Goal: Feedback & Contribution: Submit feedback/report problem

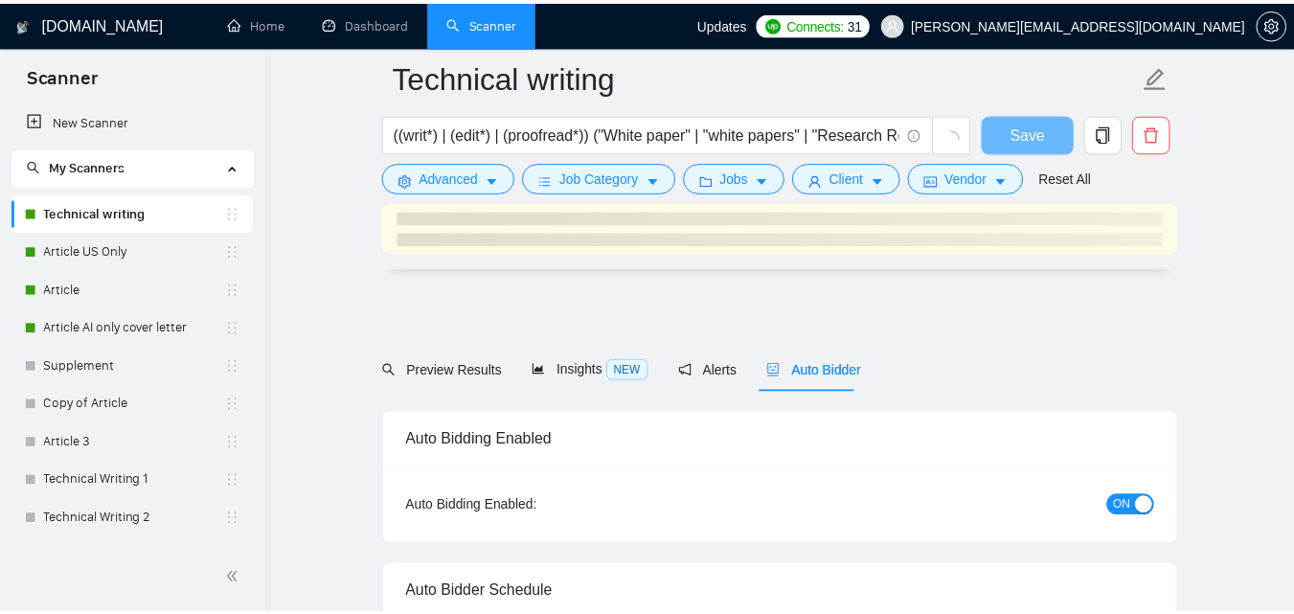
scroll to position [4758, 0]
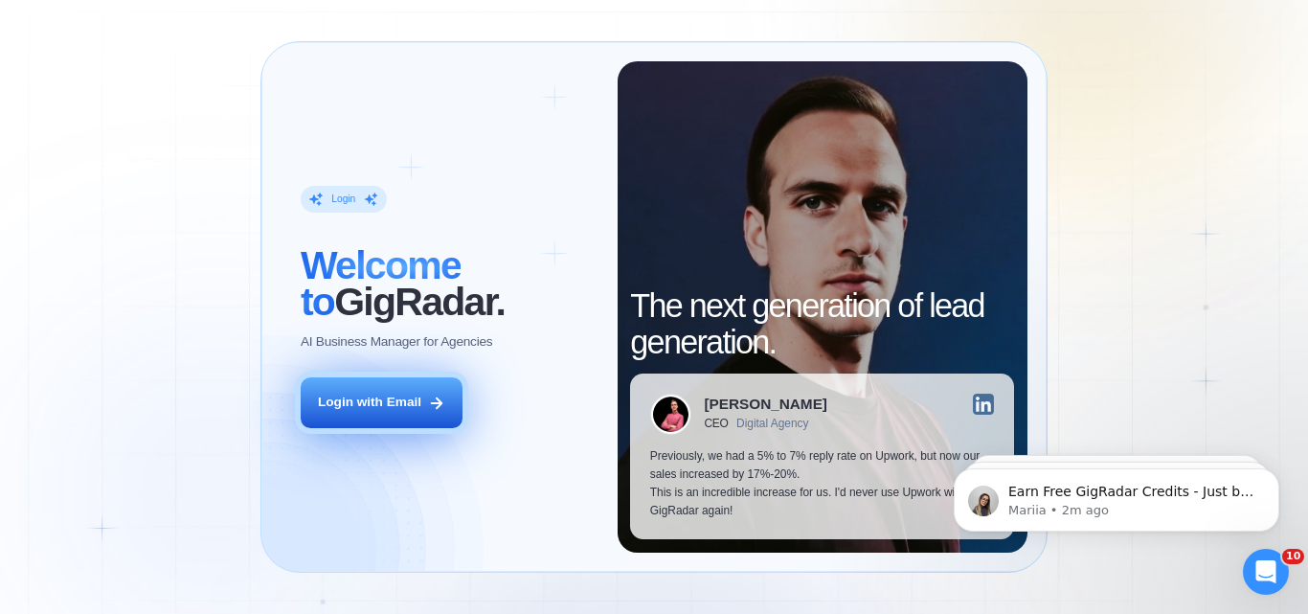
click at [400, 401] on div "Login with Email" at bounding box center [369, 403] width 103 height 18
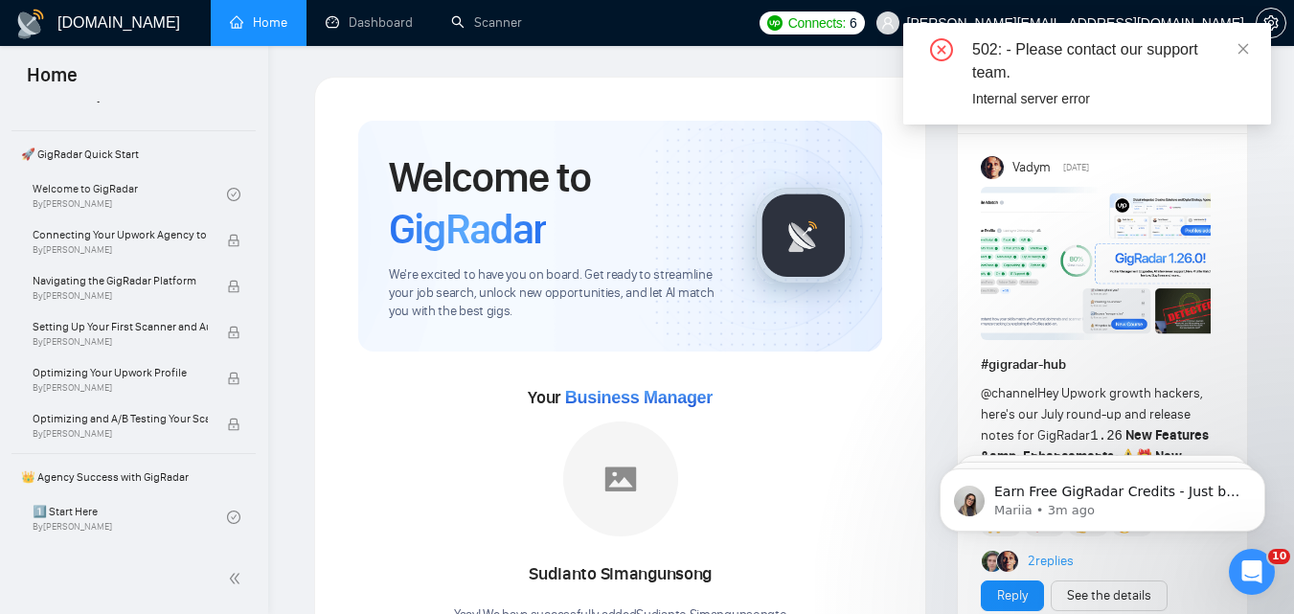
scroll to position [89, 0]
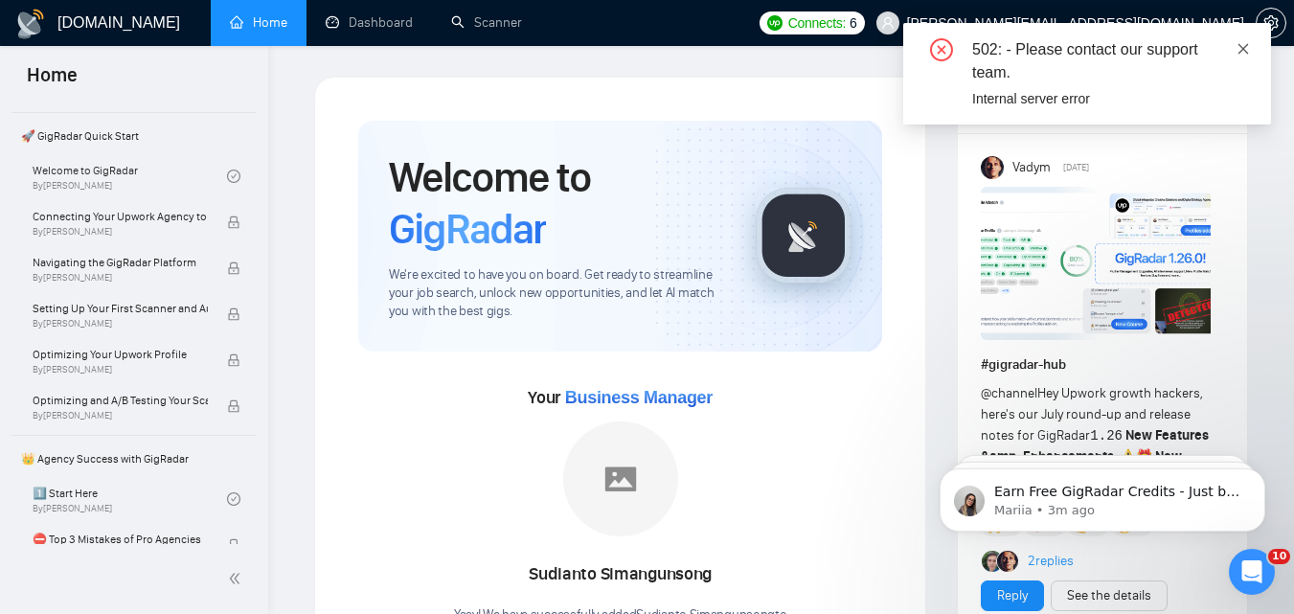
click at [1239, 51] on icon "close" at bounding box center [1243, 48] width 13 height 13
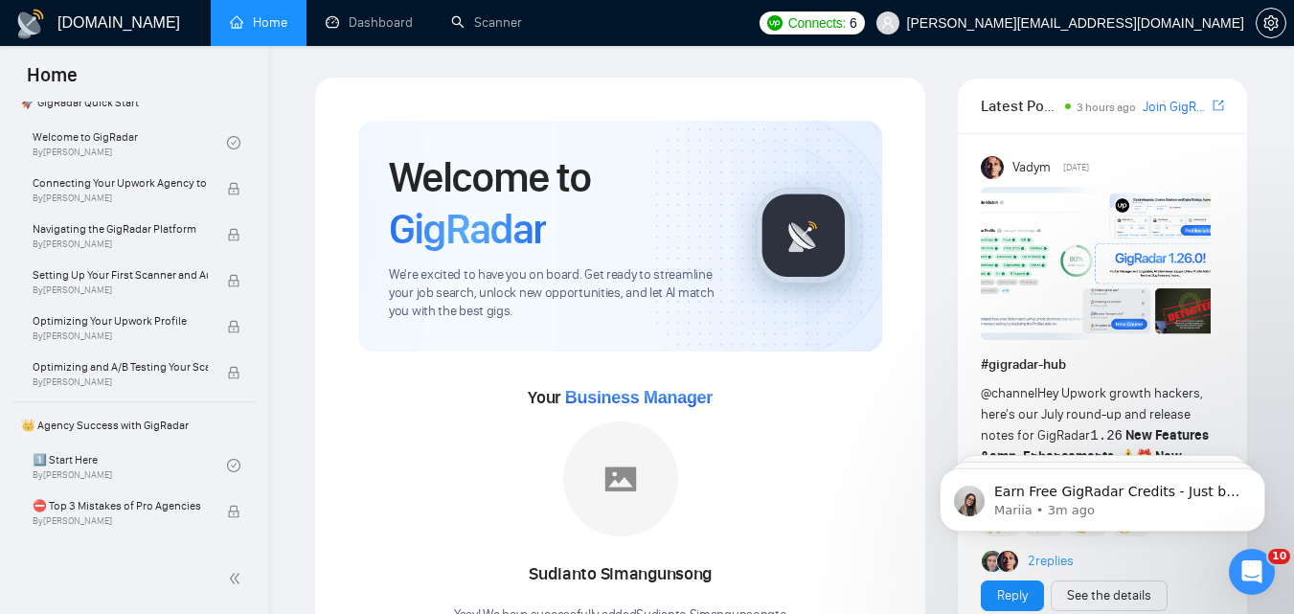
scroll to position [138, 0]
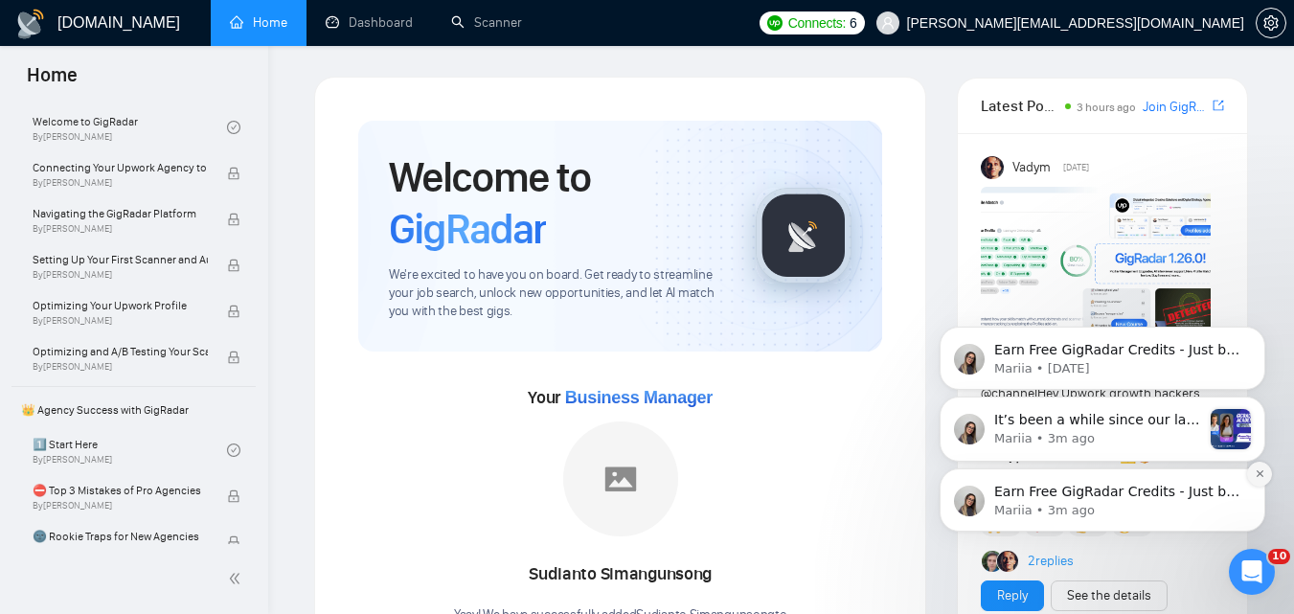
click at [1259, 470] on icon "Dismiss notification" at bounding box center [1260, 473] width 11 height 11
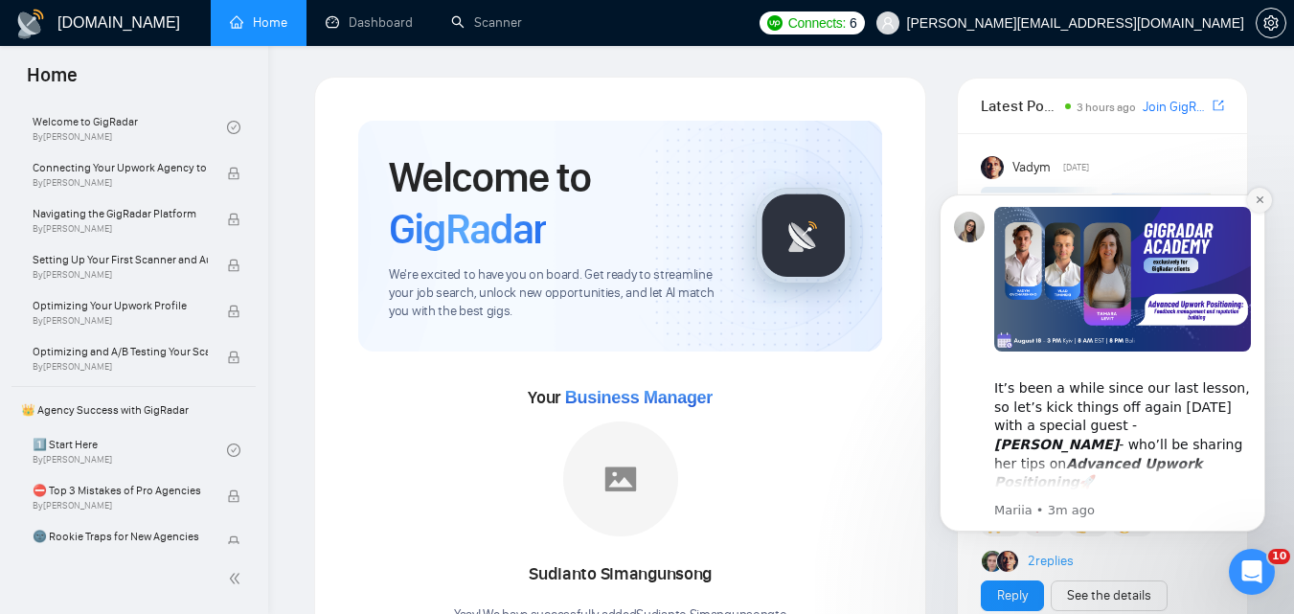
click at [1259, 202] on icon "Dismiss notification" at bounding box center [1260, 199] width 11 height 11
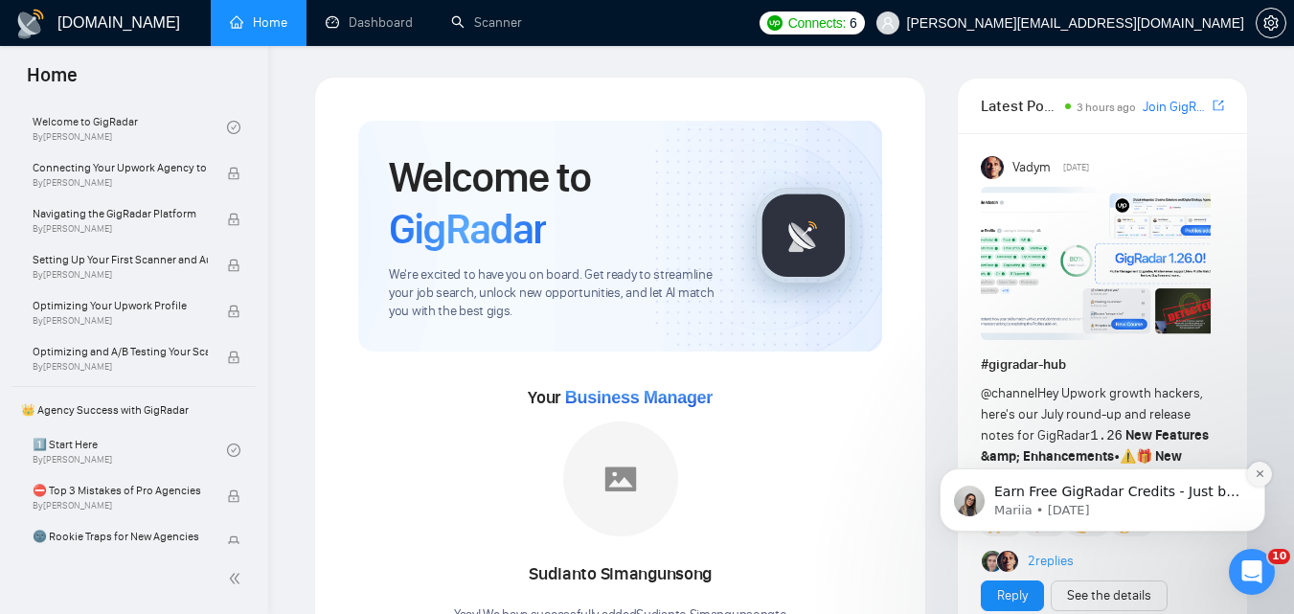
click at [1262, 475] on icon "Dismiss notification" at bounding box center [1260, 473] width 11 height 11
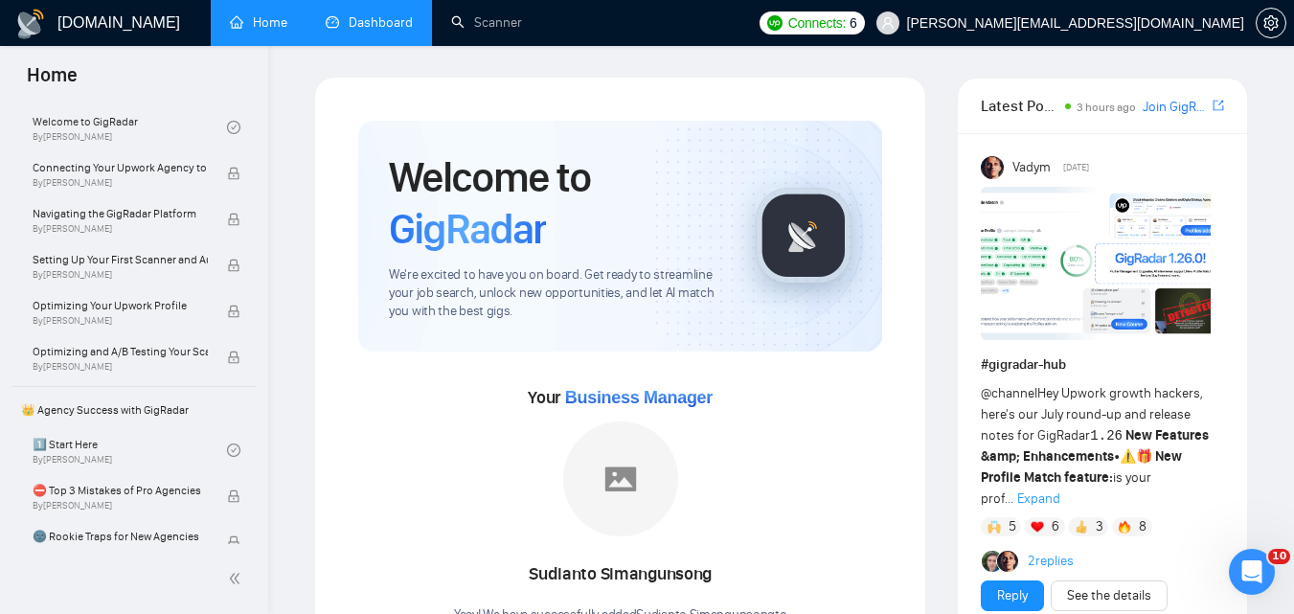
click at [367, 16] on link "Dashboard" at bounding box center [369, 22] width 87 height 16
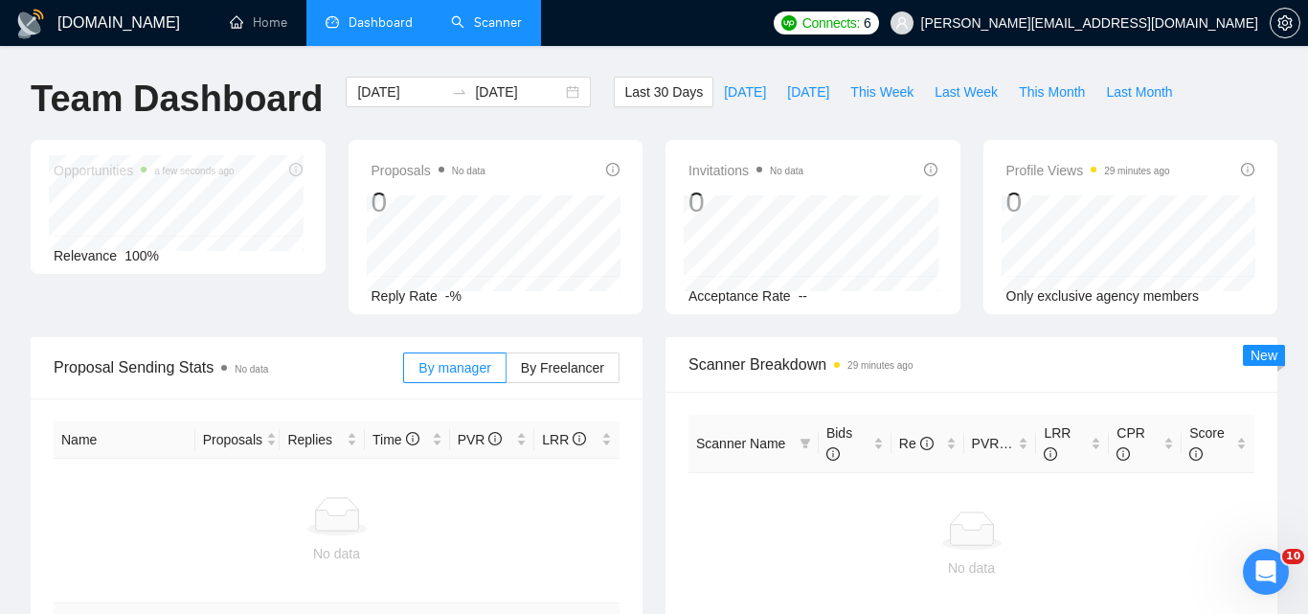
click at [468, 25] on link "Scanner" at bounding box center [486, 22] width 71 height 16
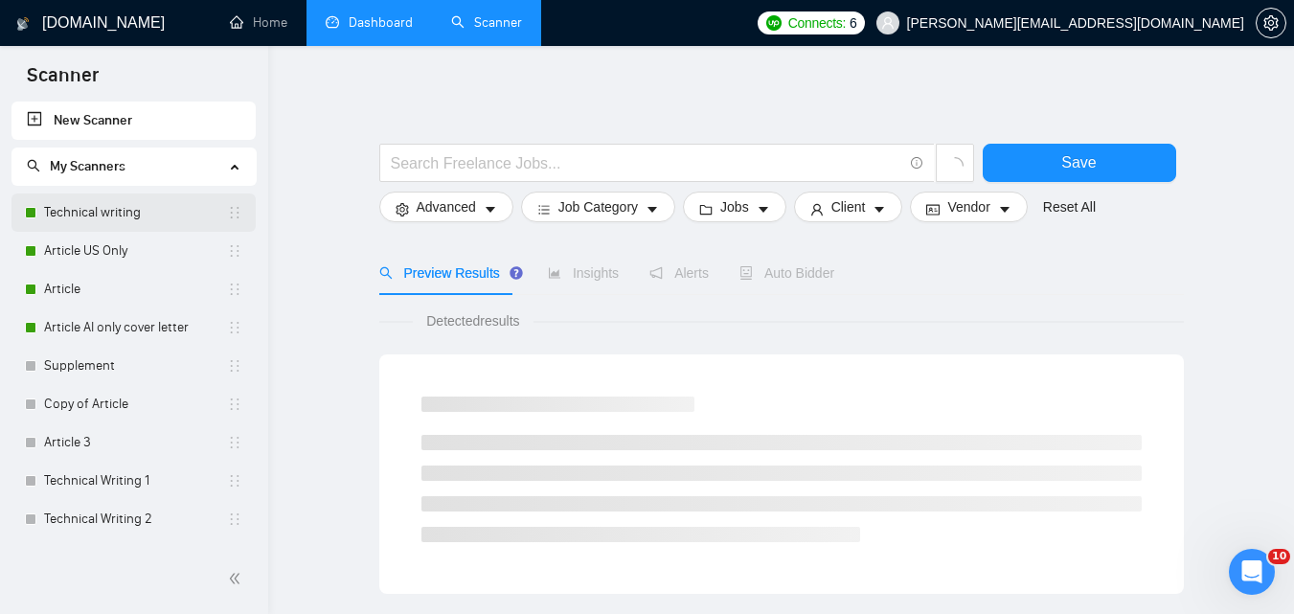
click at [83, 200] on link "Technical writing" at bounding box center [135, 212] width 183 height 38
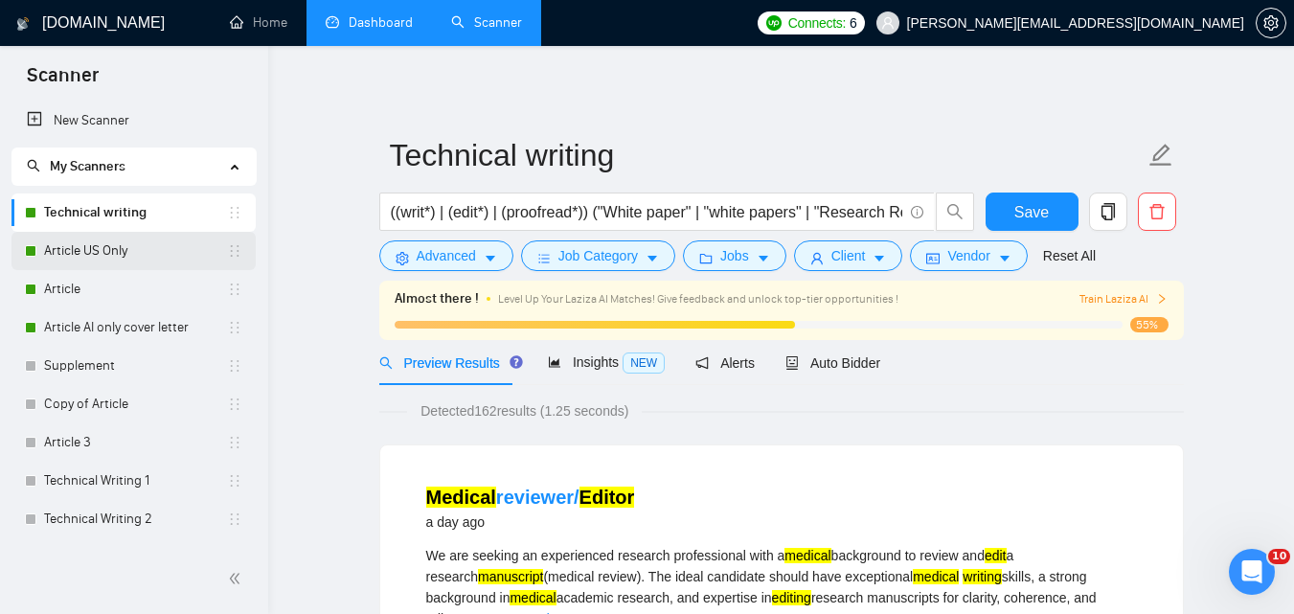
click at [140, 255] on link "Article US Only" at bounding box center [135, 251] width 183 height 38
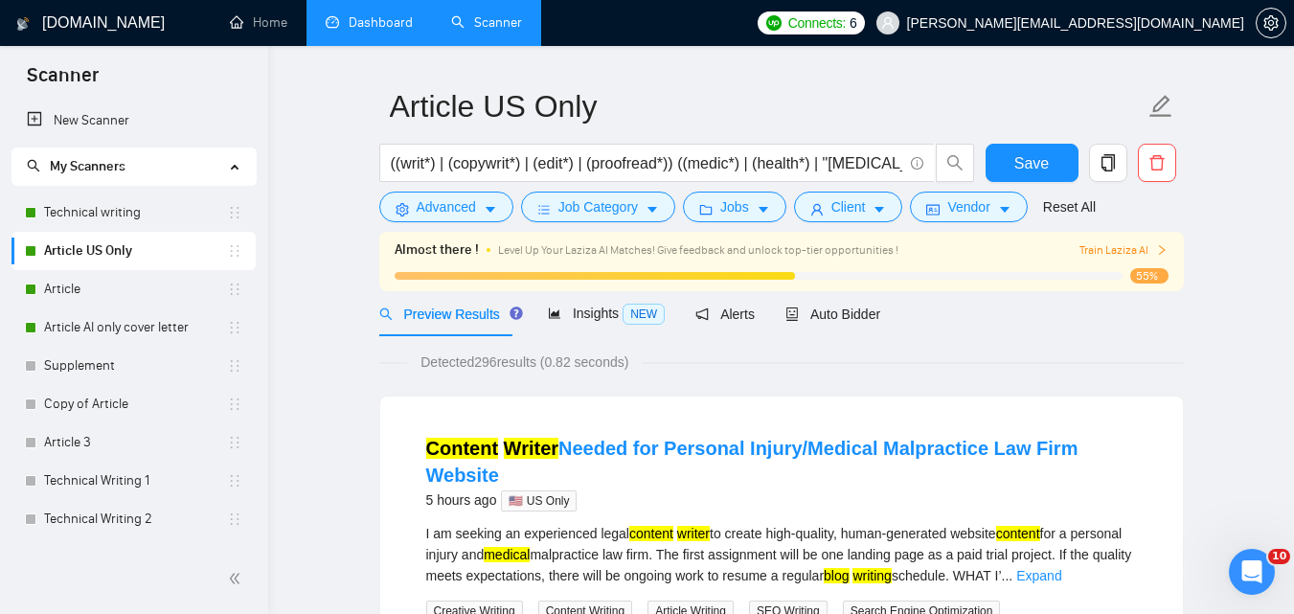
scroll to position [25, 0]
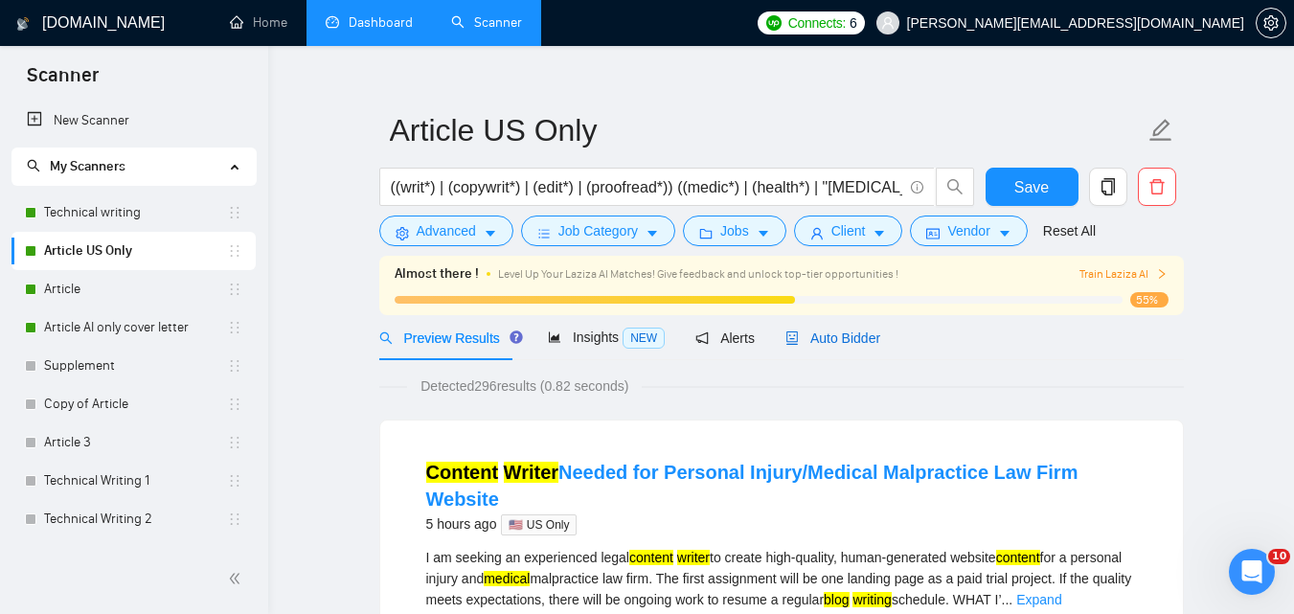
click at [792, 336] on span "Auto Bidder" at bounding box center [832, 337] width 95 height 15
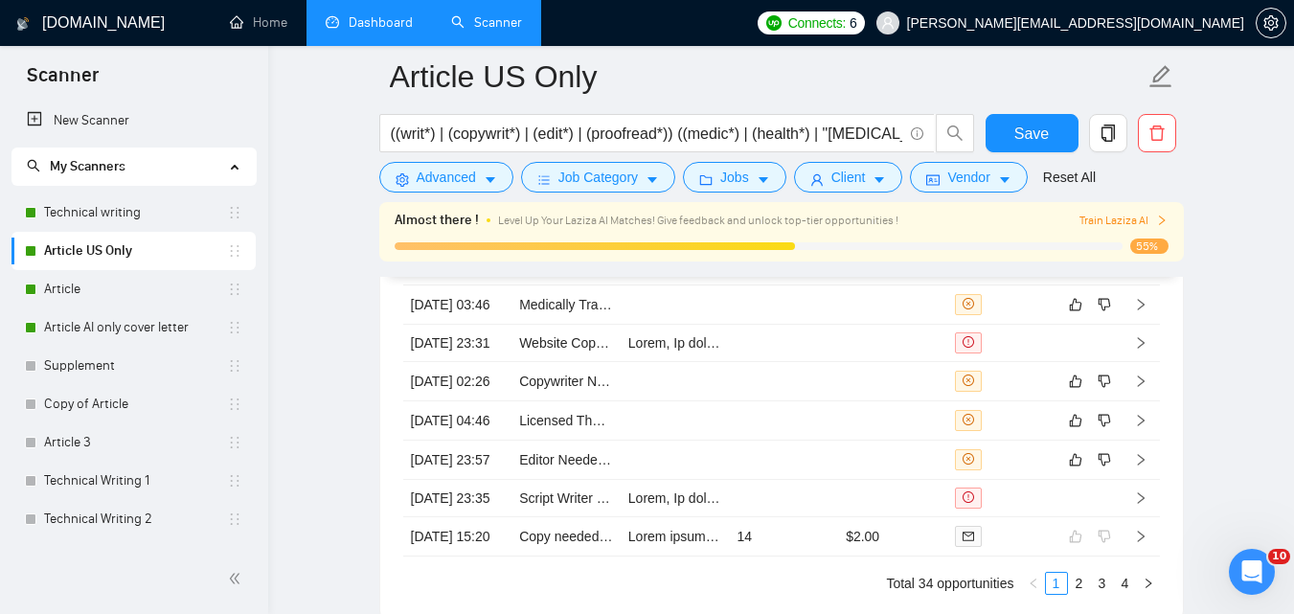
scroll to position [4873, 0]
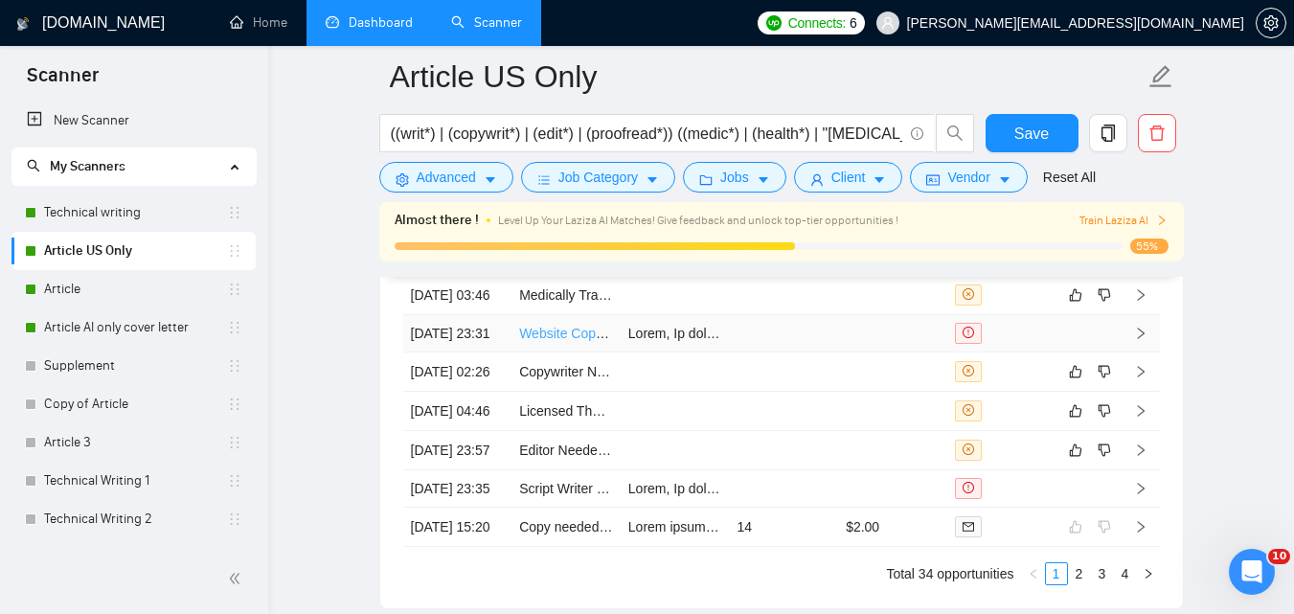
click at [546, 341] on link "Website Copywriter with Empathetic, Kind & Clear Voice" at bounding box center [685, 333] width 333 height 15
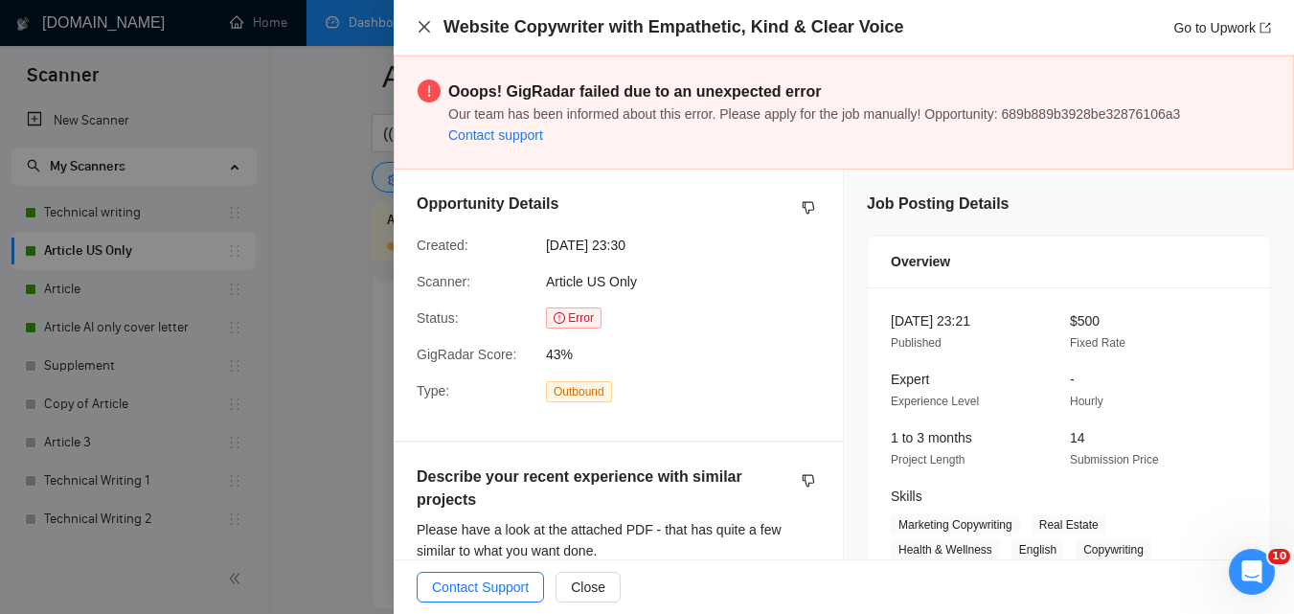
click at [421, 23] on icon "close" at bounding box center [424, 26] width 15 height 15
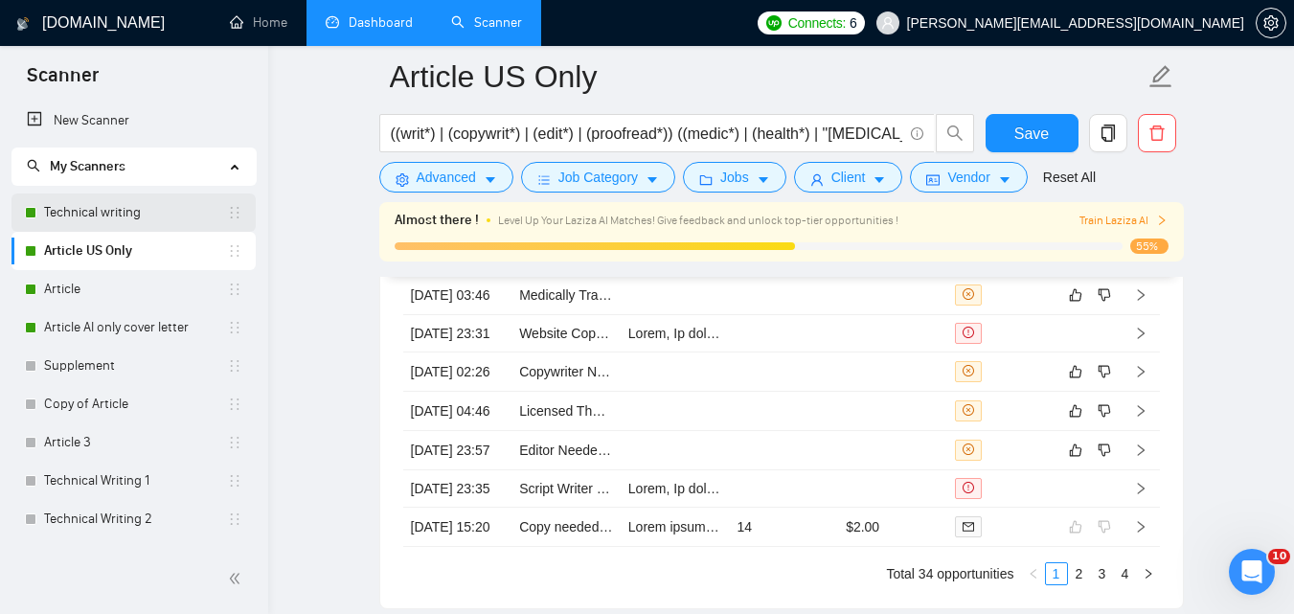
click at [98, 219] on link "Technical writing" at bounding box center [135, 212] width 183 height 38
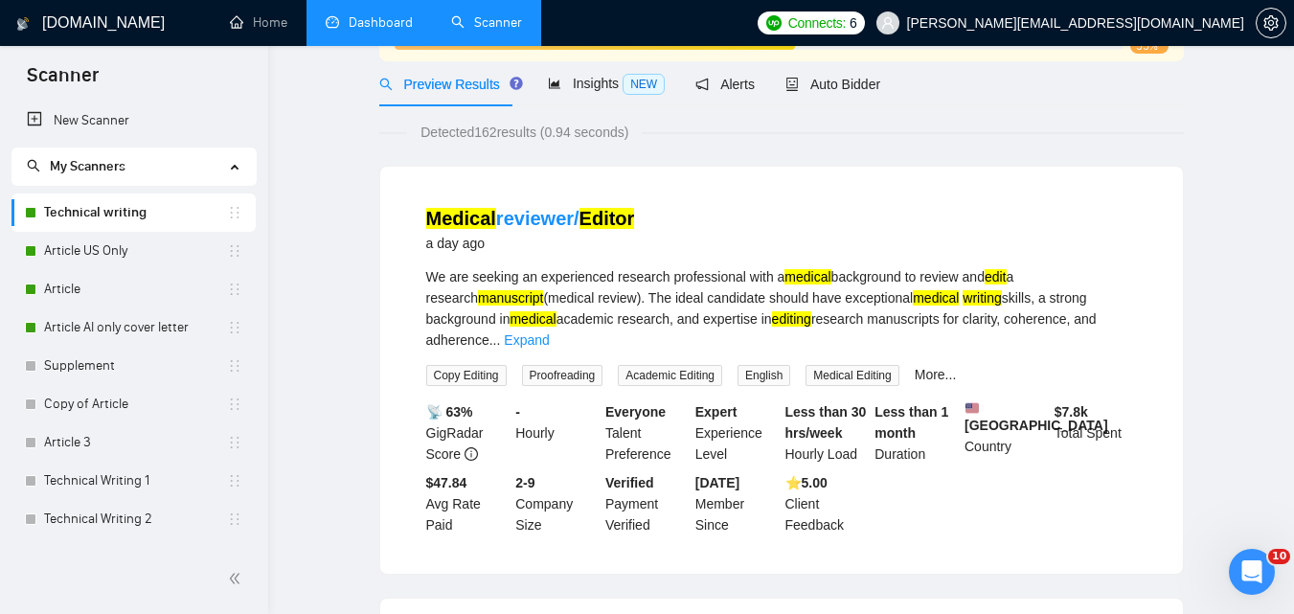
scroll to position [24, 0]
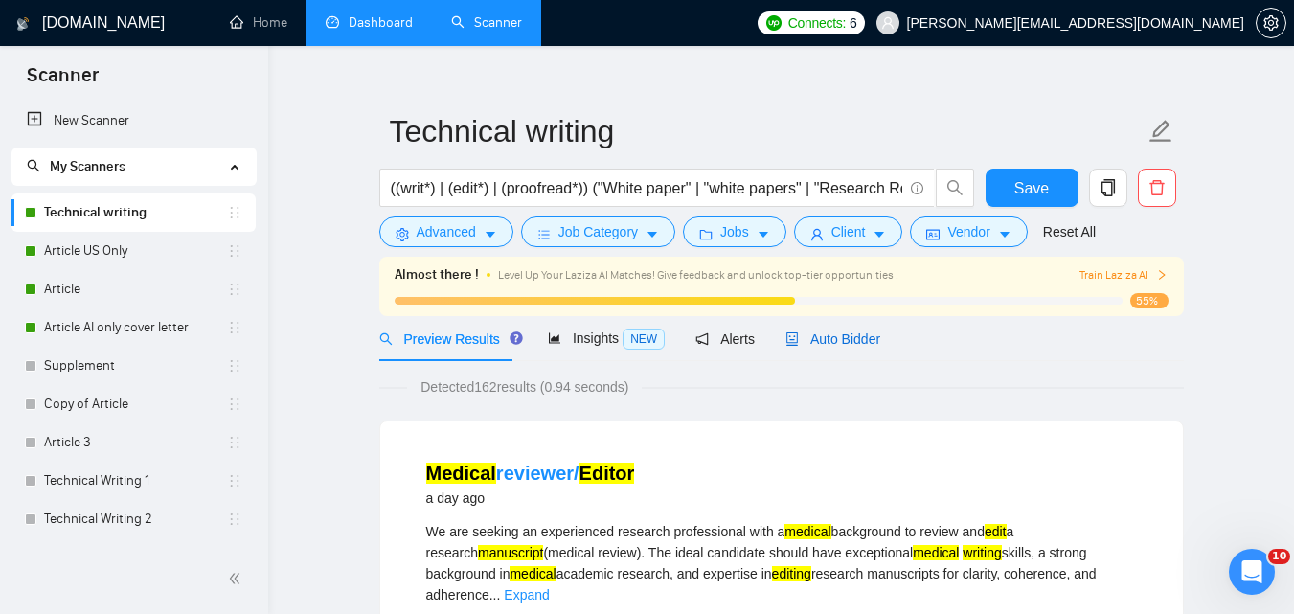
click at [846, 334] on span "Auto Bidder" at bounding box center [832, 338] width 95 height 15
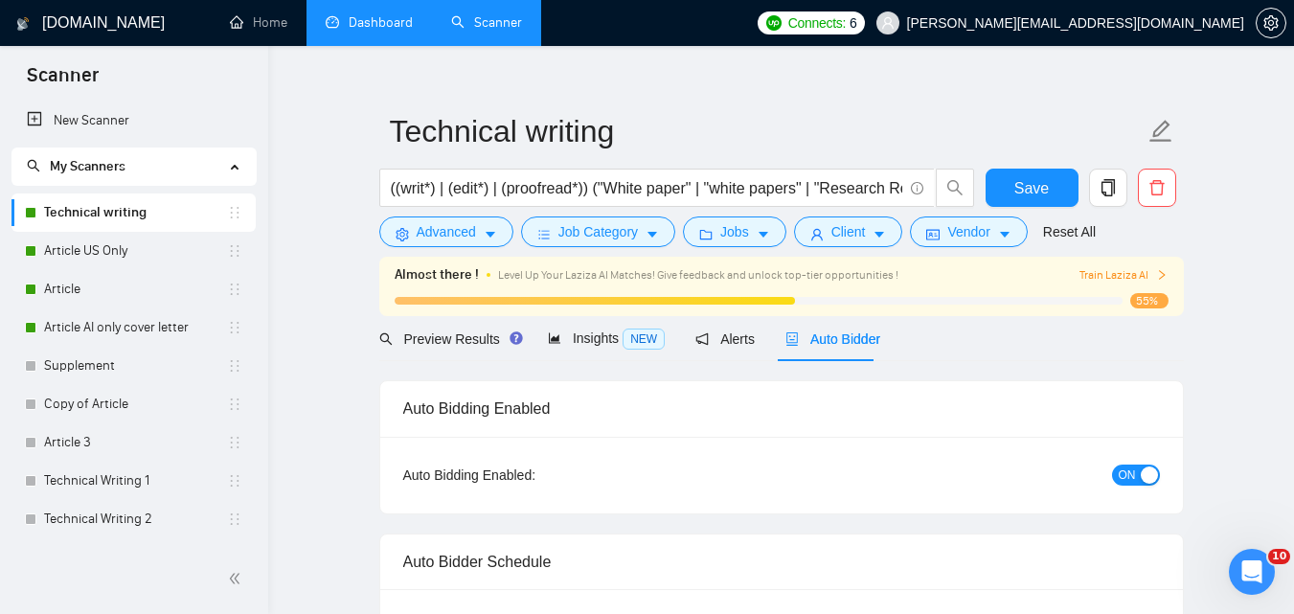
checkbox input "true"
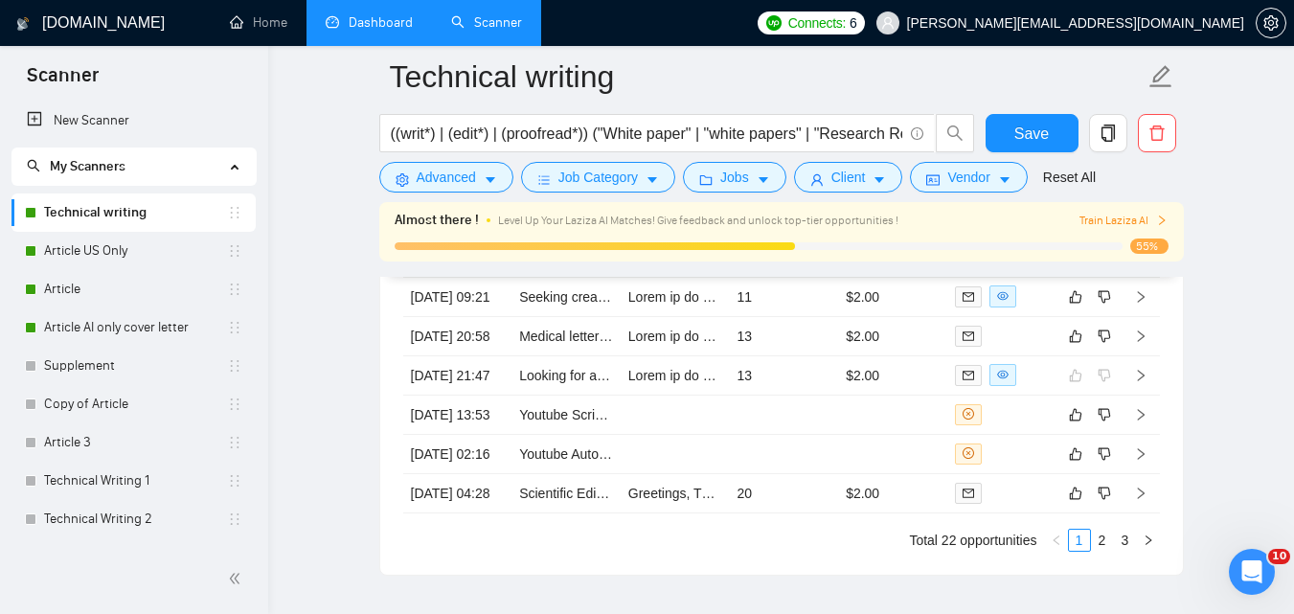
scroll to position [5188, 0]
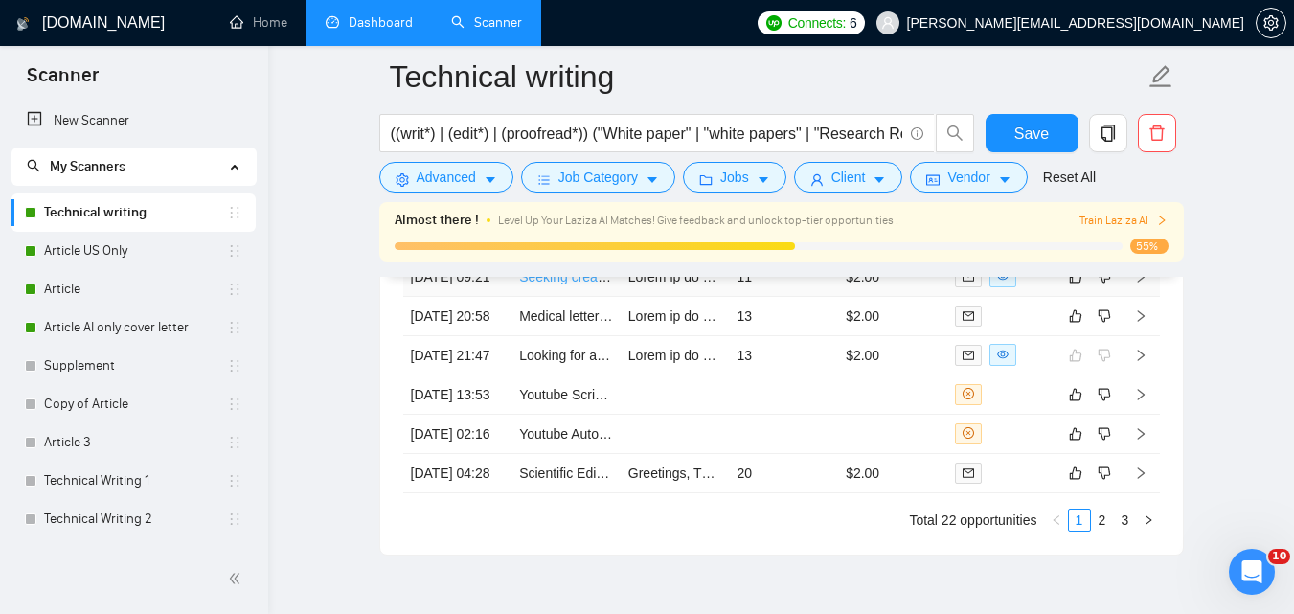
click at [560, 284] on link "Seeking creative writer to convert factual story attached into a lively read" at bounding box center [734, 276] width 430 height 15
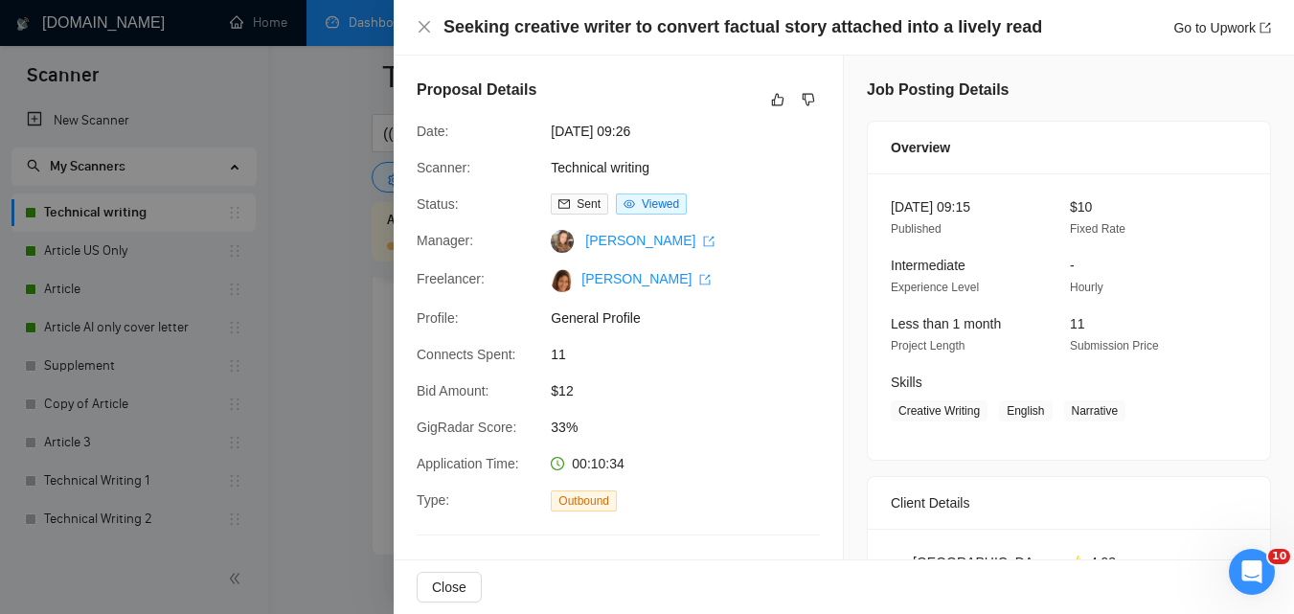
click at [365, 286] on div at bounding box center [647, 307] width 1294 height 614
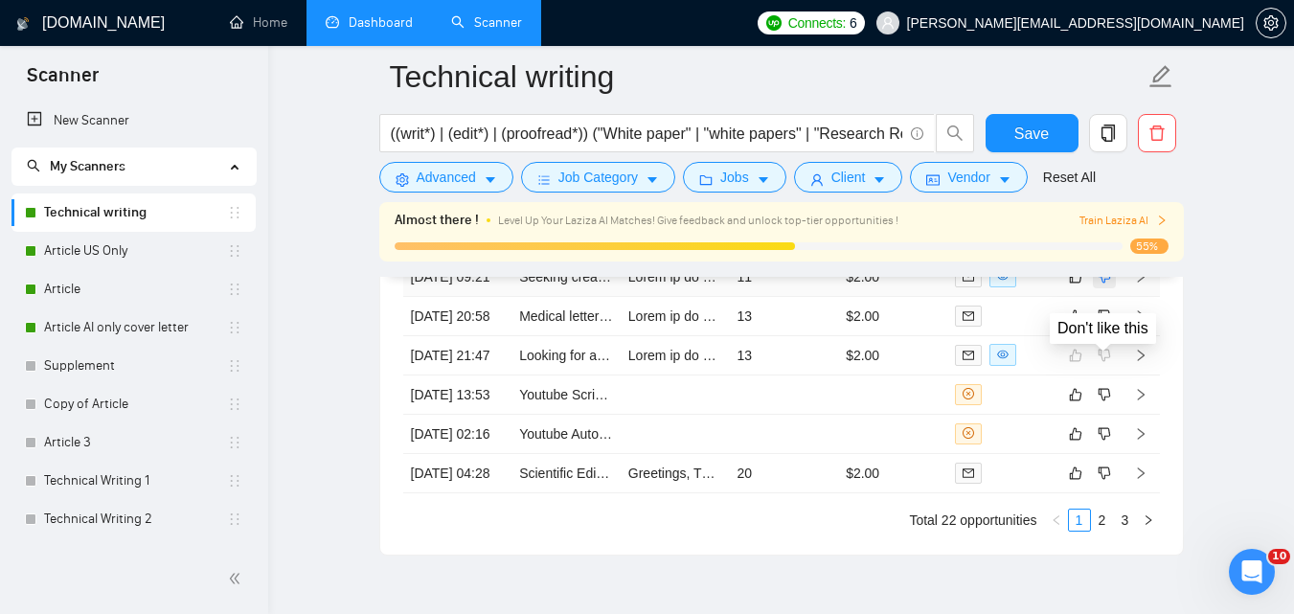
click at [1103, 283] on icon "dislike" at bounding box center [1104, 276] width 12 height 12
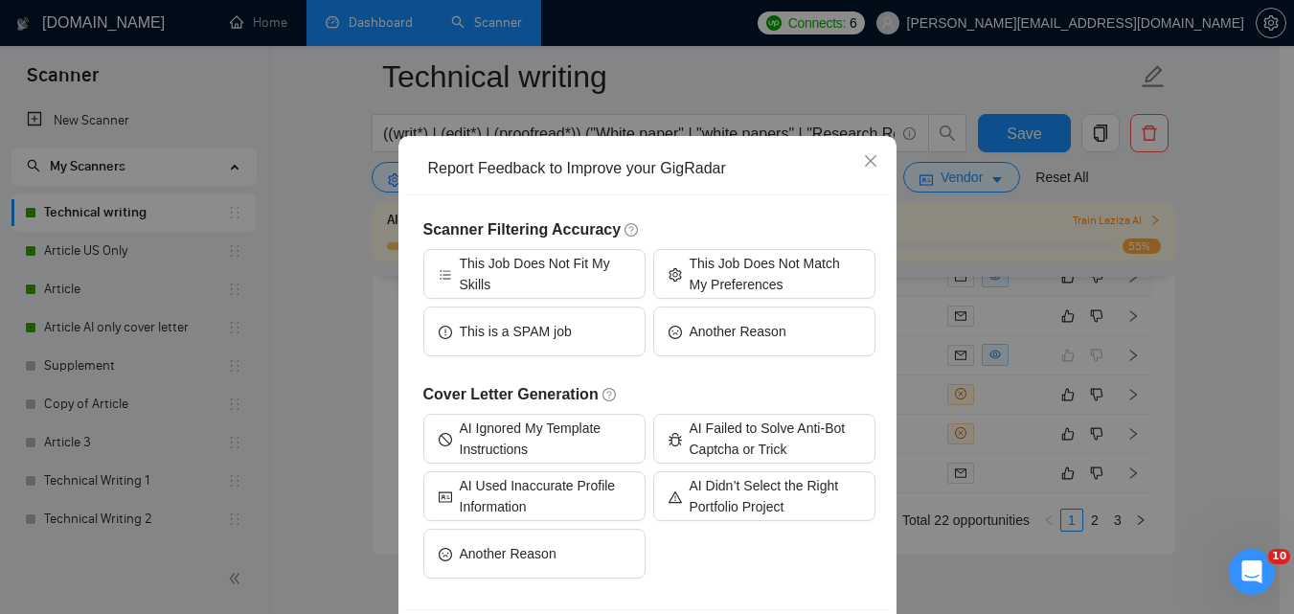
scroll to position [76, 0]
click at [742, 338] on span "Another Reason" at bounding box center [738, 330] width 97 height 21
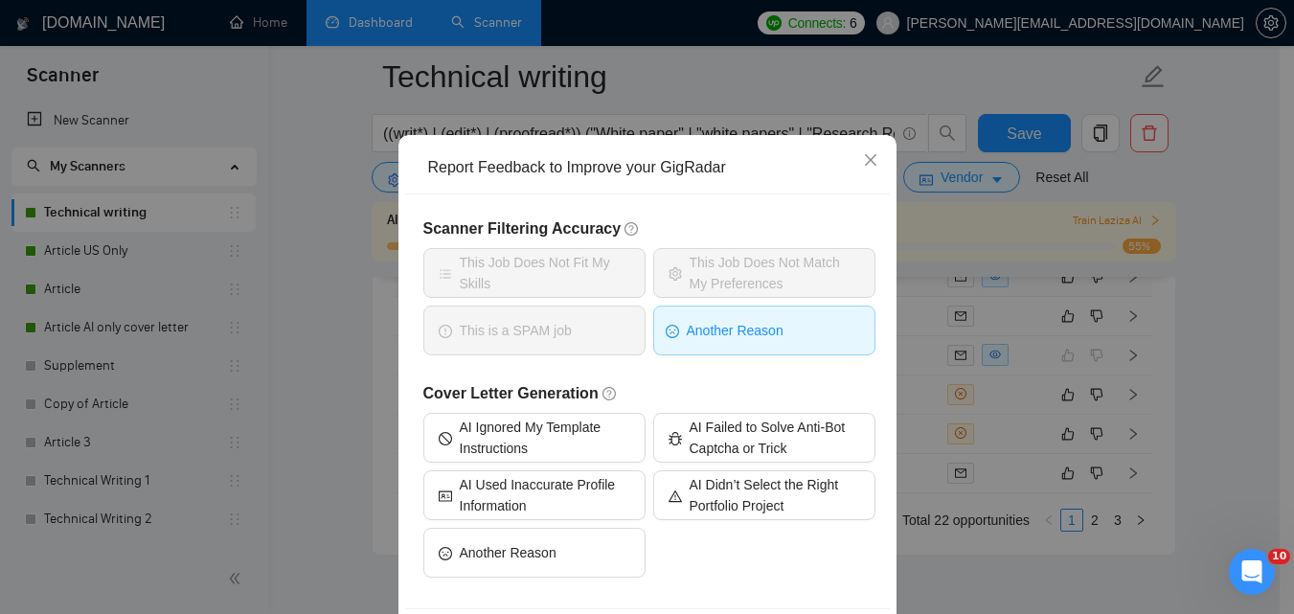
scroll to position [150, 0]
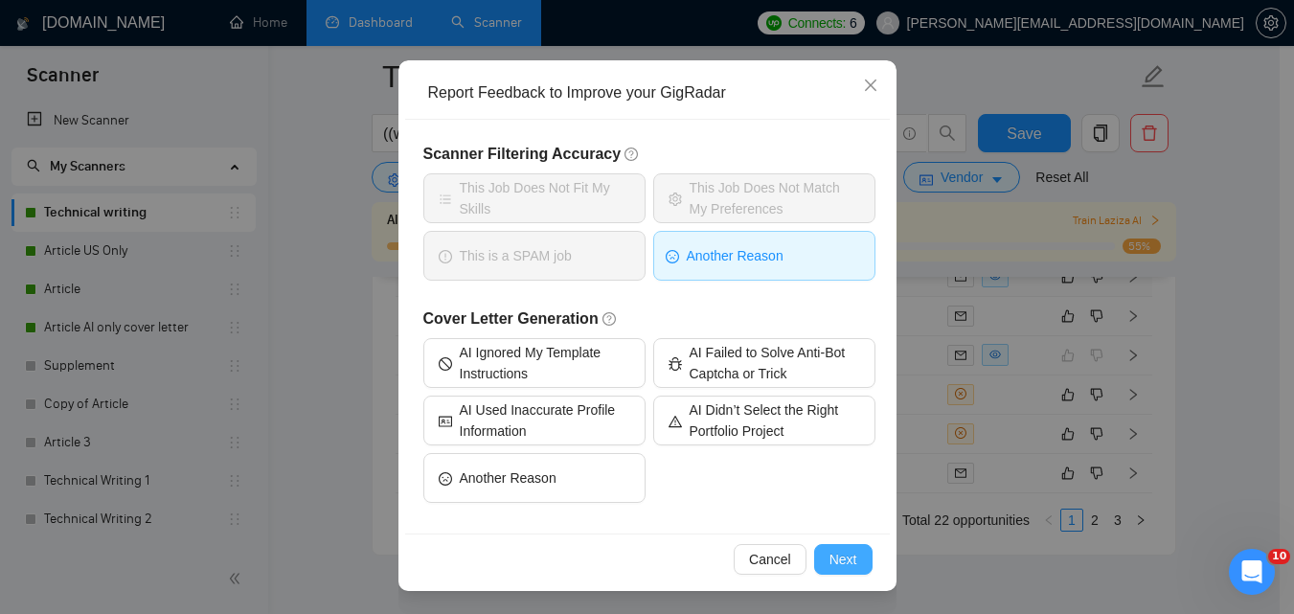
click at [830, 553] on span "Next" at bounding box center [844, 559] width 28 height 21
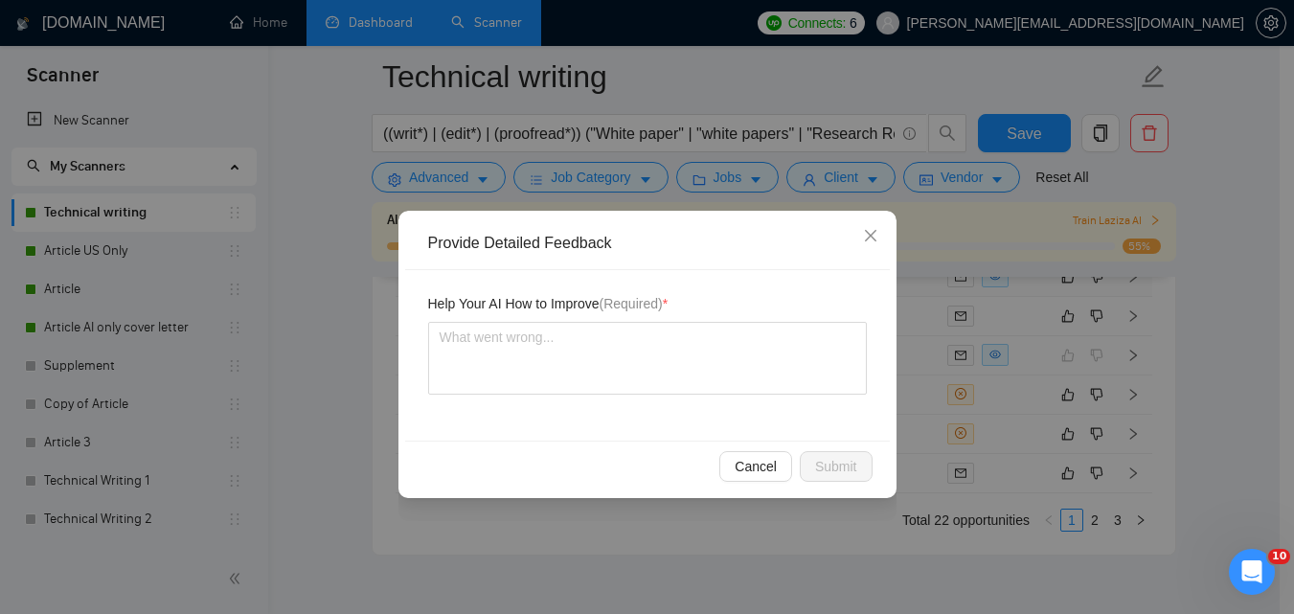
scroll to position [0, 0]
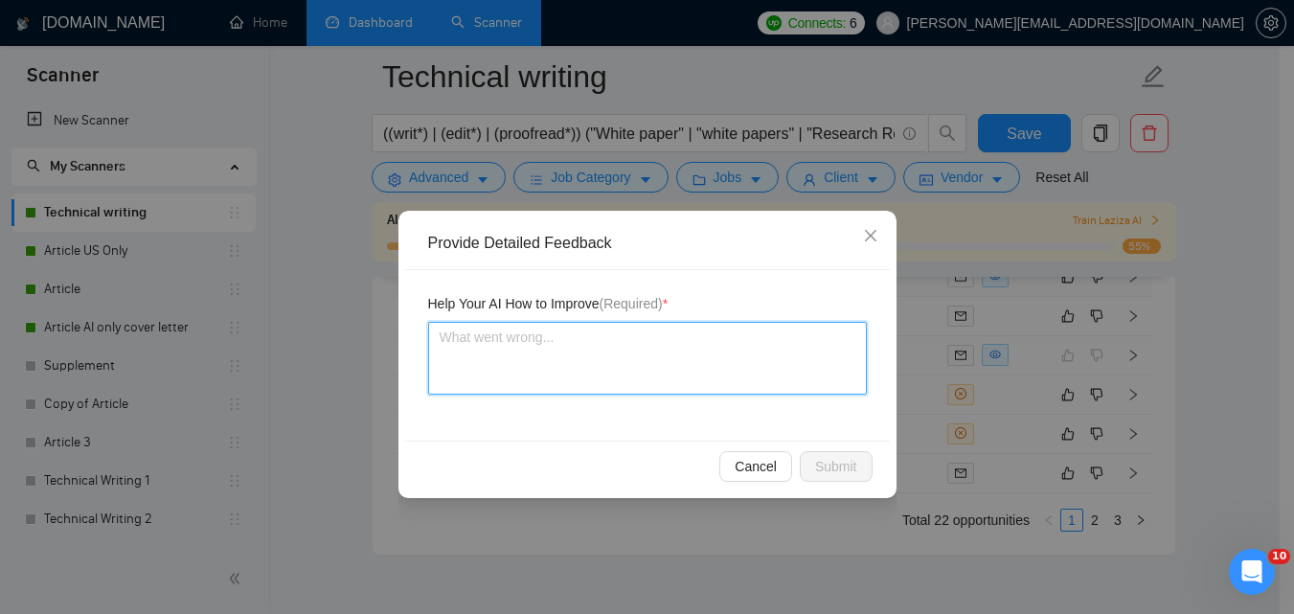
click at [647, 366] on textarea at bounding box center [647, 358] width 439 height 73
type textarea "D"
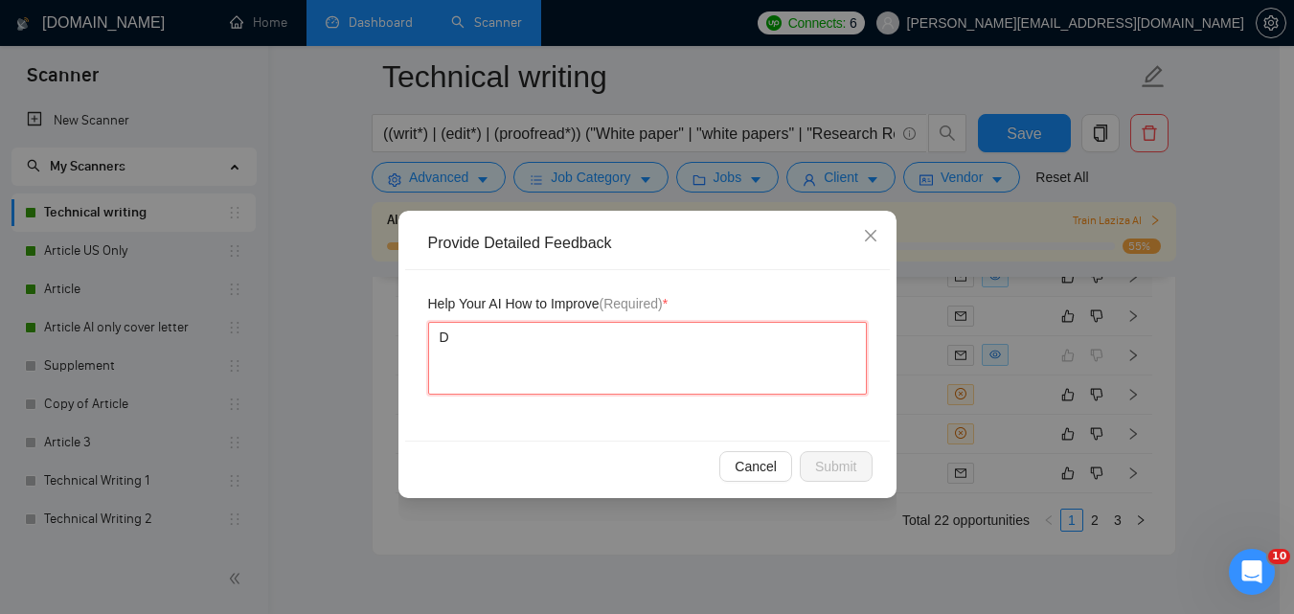
type textarea "Do"
type textarea "Don"
type textarea "Don't"
type textarea "Don't A"
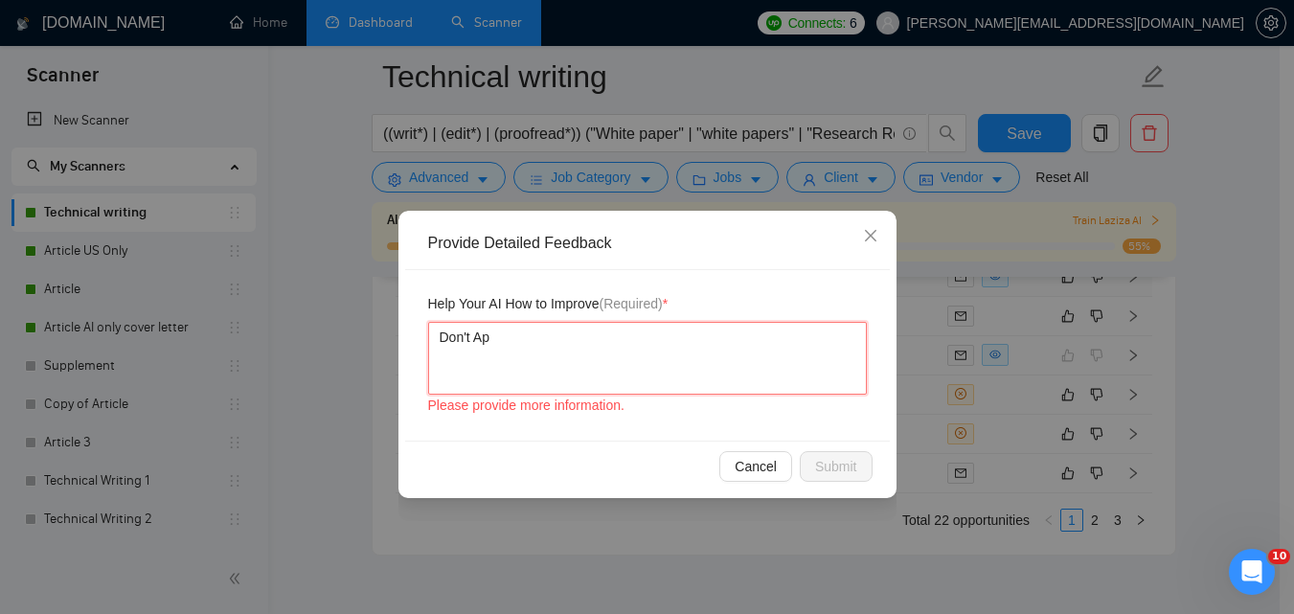
type textarea "Don't App"
type textarea "Don't Apply"
type textarea "Don't Applyh"
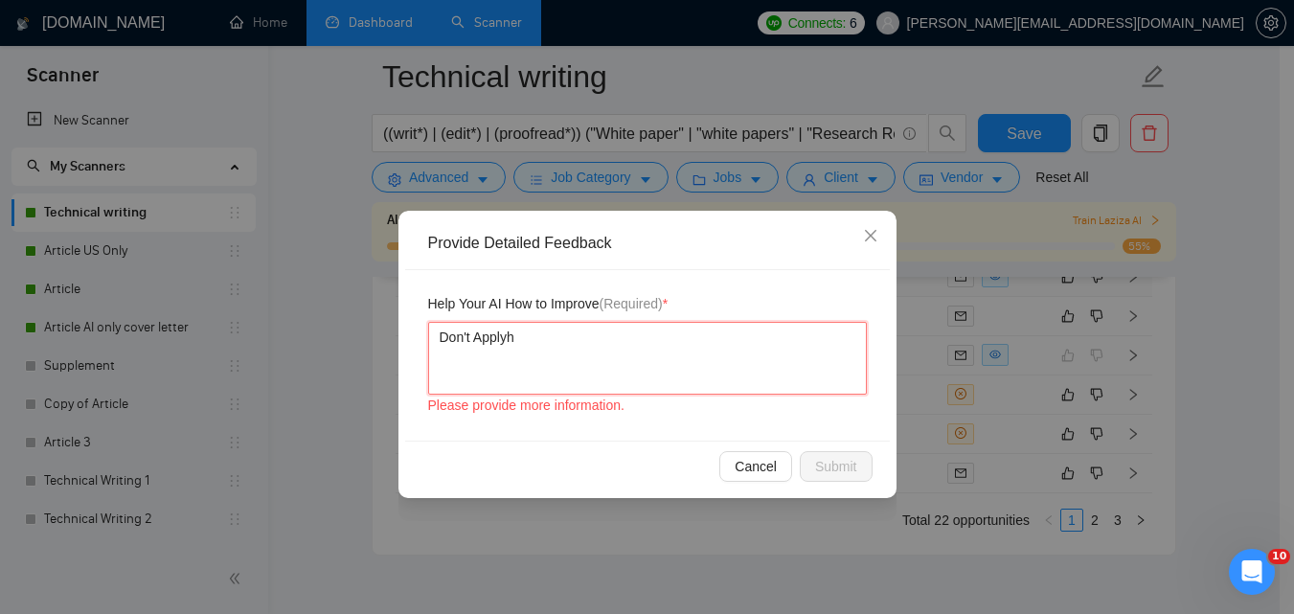
type textarea "Don't Apply"
type textarea "Don't Apply j"
type textarea "Don't Apply jo"
type textarea "Don't Apply job"
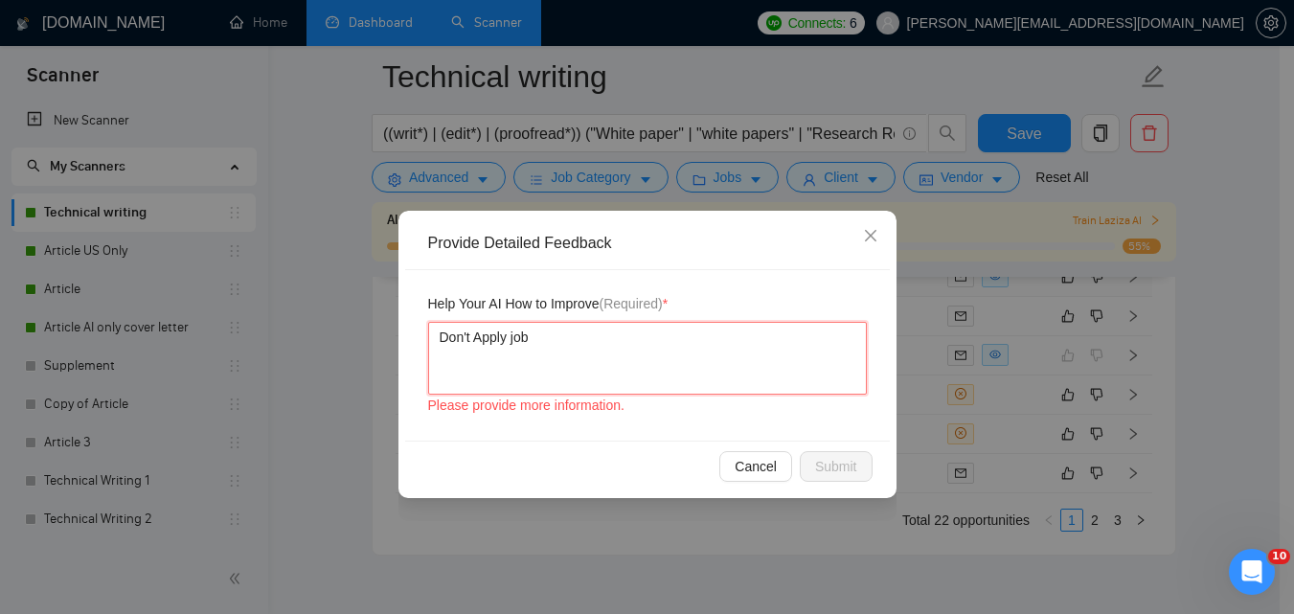
type textarea "Don't Apply jobs"
type textarea "Don't Apply job"
type textarea "Don't Apply jo"
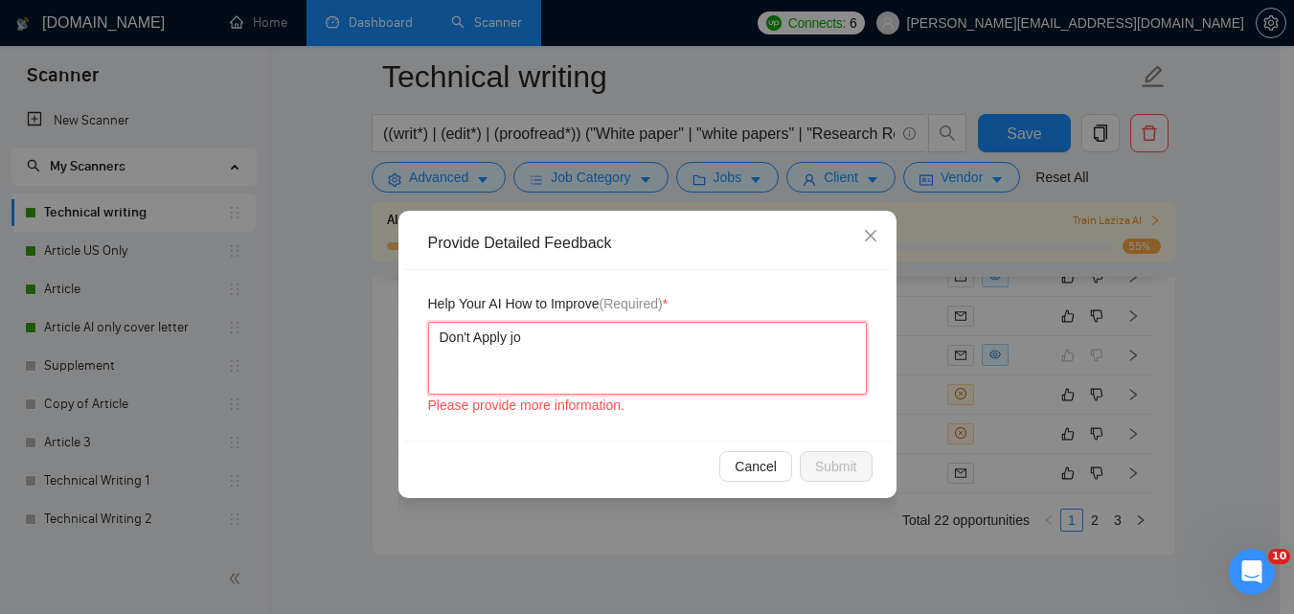
type textarea "Don't Apply j"
type textarea "Don't Apply"
type textarea "Don't Apply o"
type textarea "Don't Apply on"
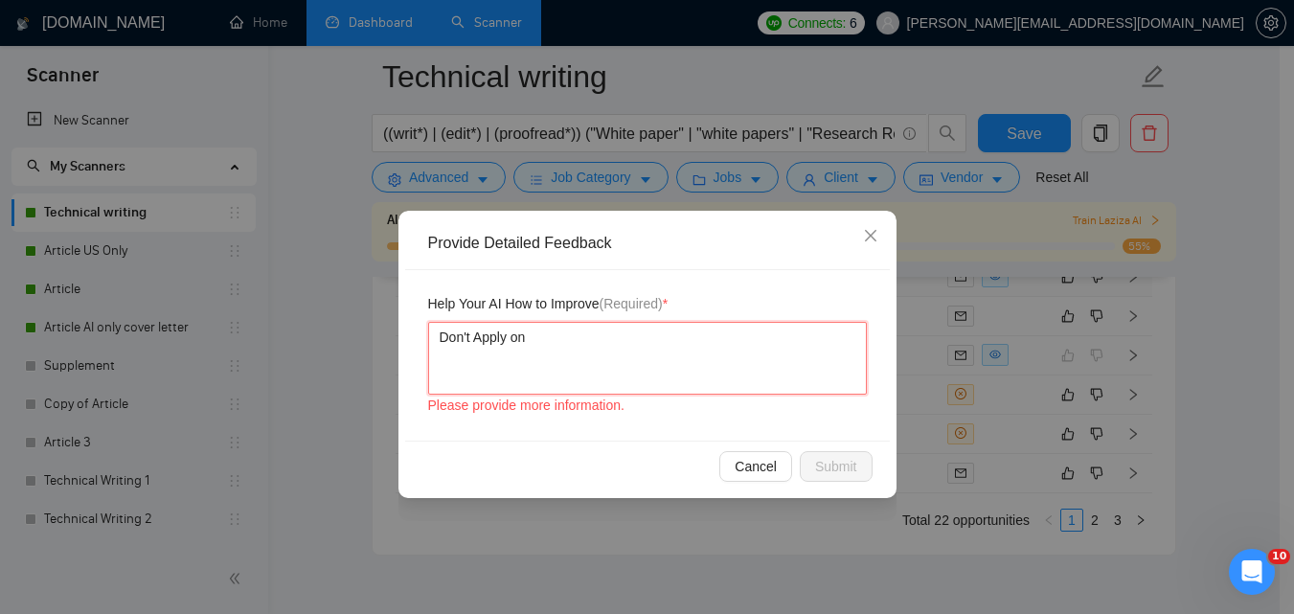
type textarea "Don't Apply on j"
type textarea "Don't Apply on jo"
type textarea "Don't Apply on job"
type textarea "Don't Apply on jobs"
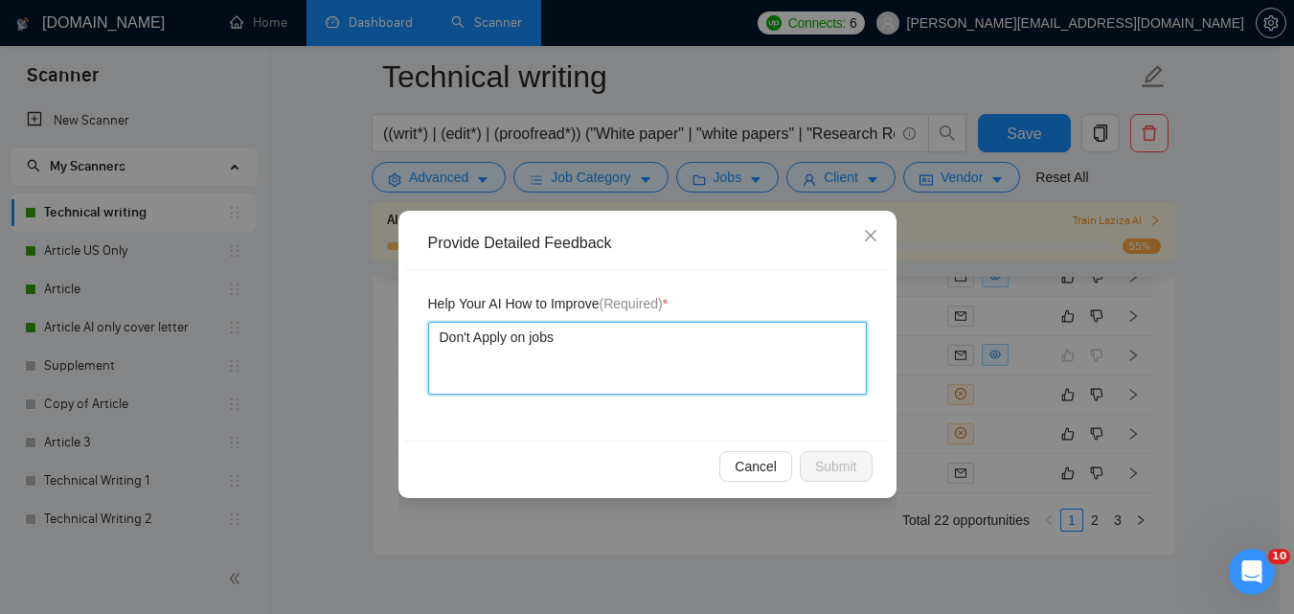
type textarea "Don't Apply on jobs w"
type textarea "Don't Apply on jobs wi"
type textarea "Don't Apply on jobs wit"
type textarea "Don't Apply on jobs with"
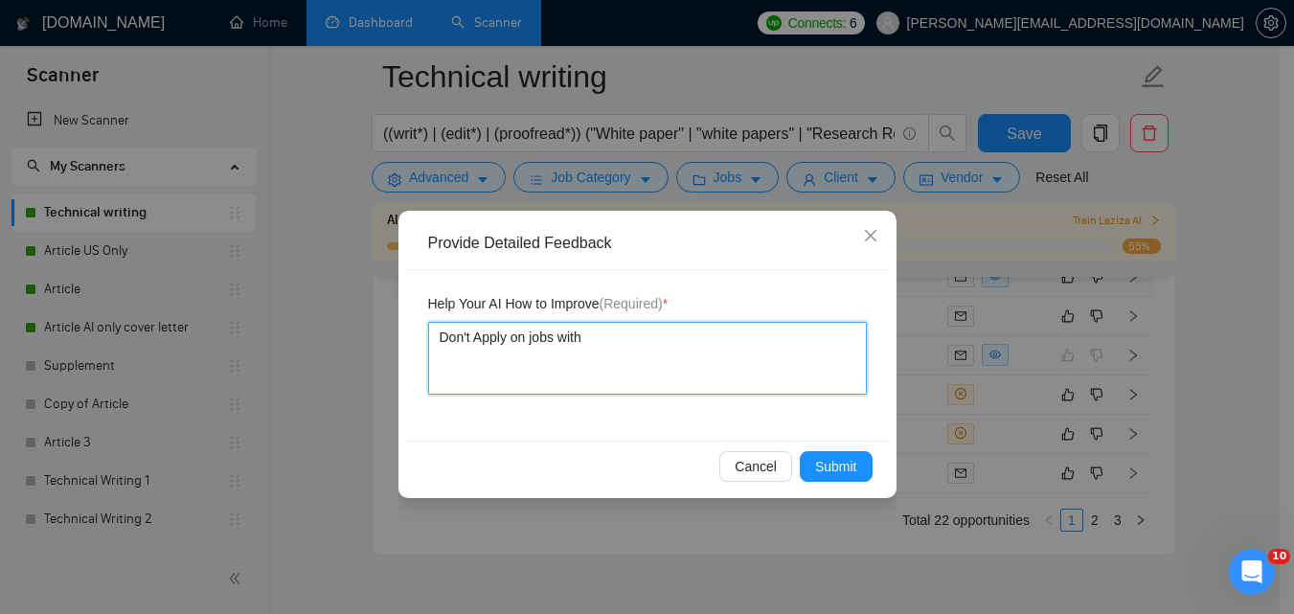
type textarea "Don't Apply on jobs with a"
type textarea "Don't Apply on jobs with a f"
type textarea "Don't Apply on jobs with a fi"
type textarea "Don't Apply on jobs with a fix"
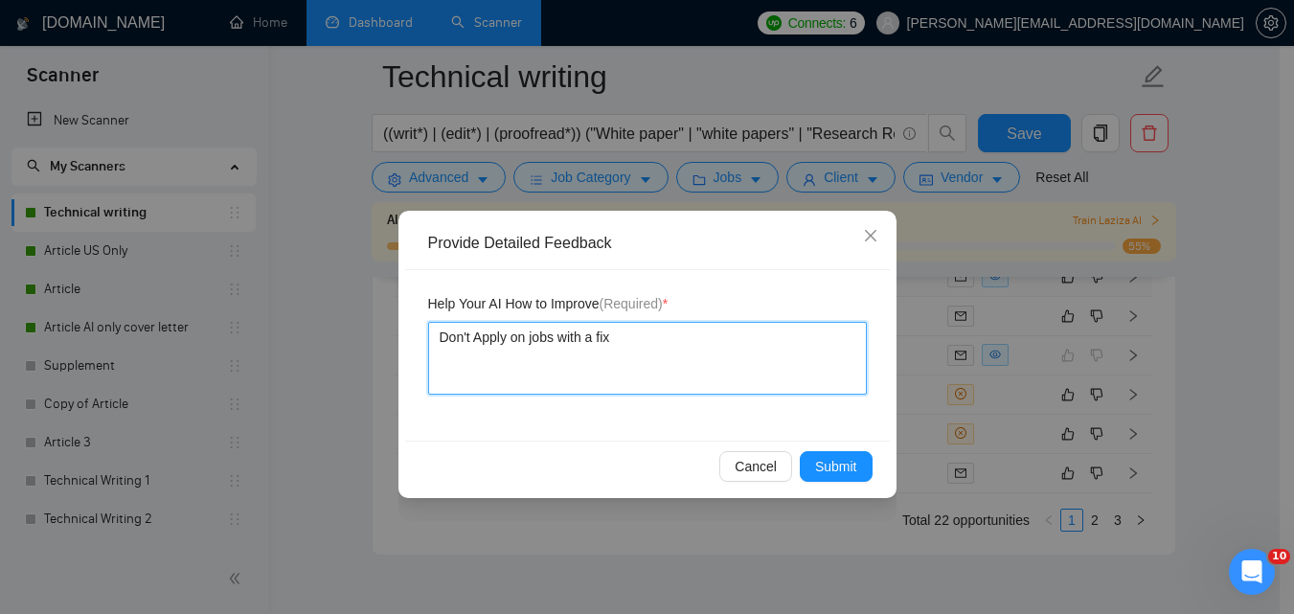
type textarea "Don't Apply on jobs with a fixe"
type textarea "Don't Apply on jobs with a fixed"
type textarea "Don't Apply on jobs with a fixed p"
type textarea "Don't Apply on jobs with a fixed pr"
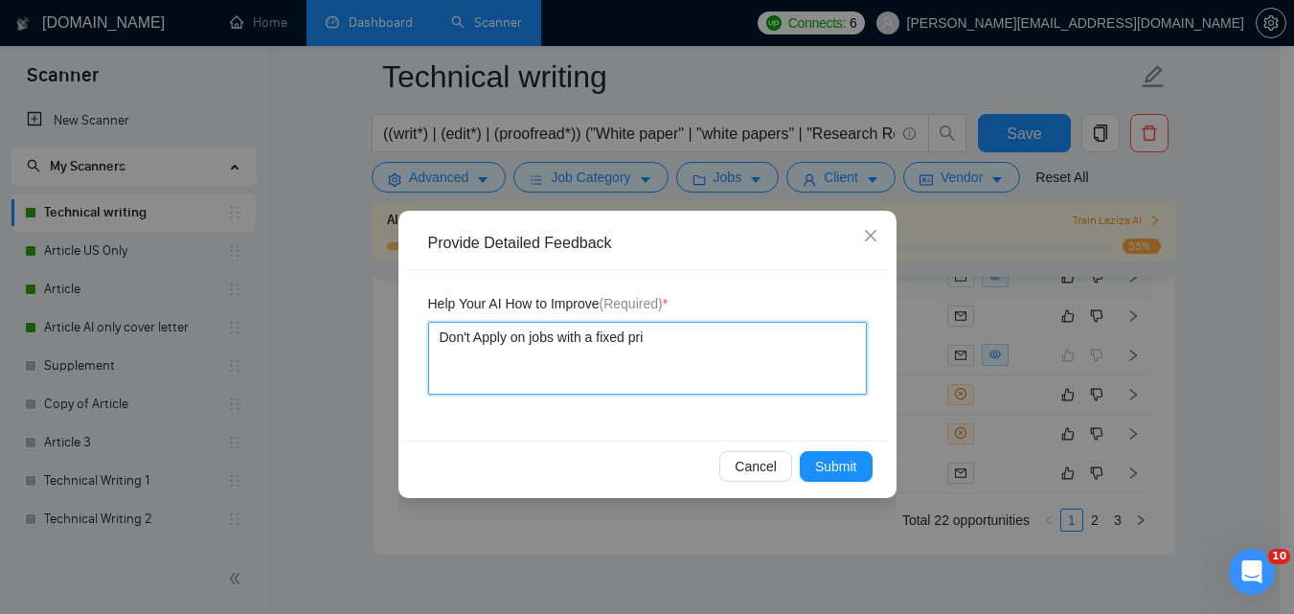
type textarea "Don't Apply on jobs with a fixed priv"
type textarea "Don't Apply on jobs with a fixed pri"
type textarea "Don't Apply on jobs with a fixed pric"
type textarea "Don't Apply on jobs with a fixed price"
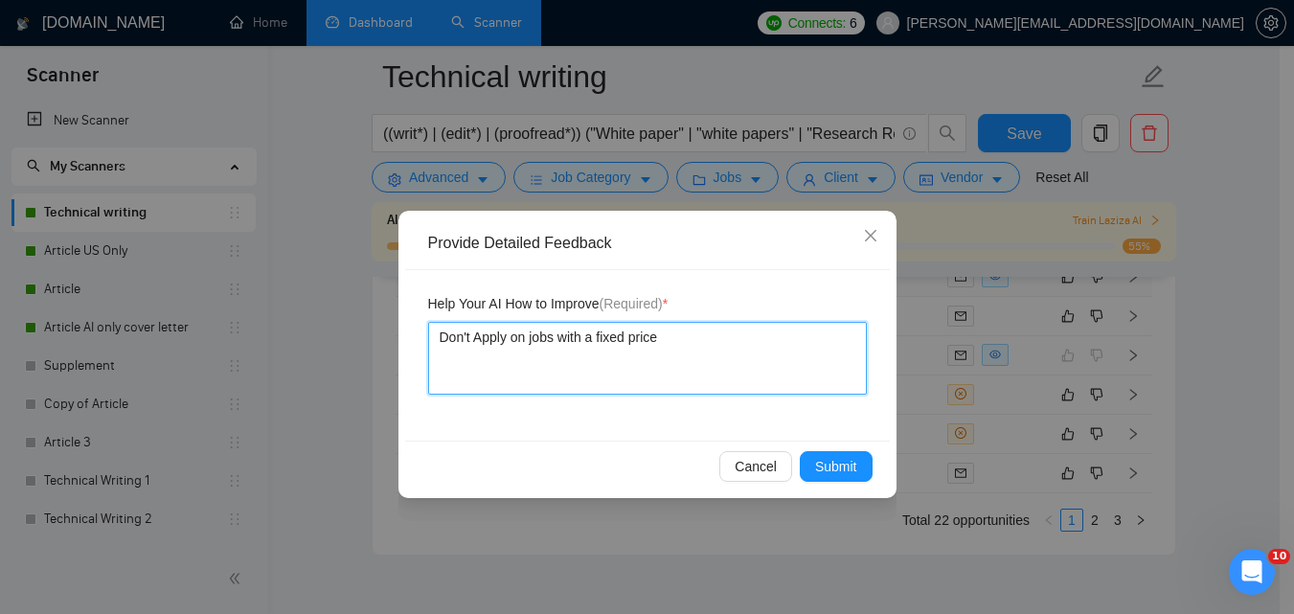
type textarea "Don't Apply on jobs with a fixed price b"
type textarea "Don't Apply on jobs with a fixed price be"
type textarea "Don't Apply on jobs with a fixed price bel"
type textarea "Don't Apply on jobs with a fixed price belo"
type textarea "Don't Apply on jobs with a fixed price below"
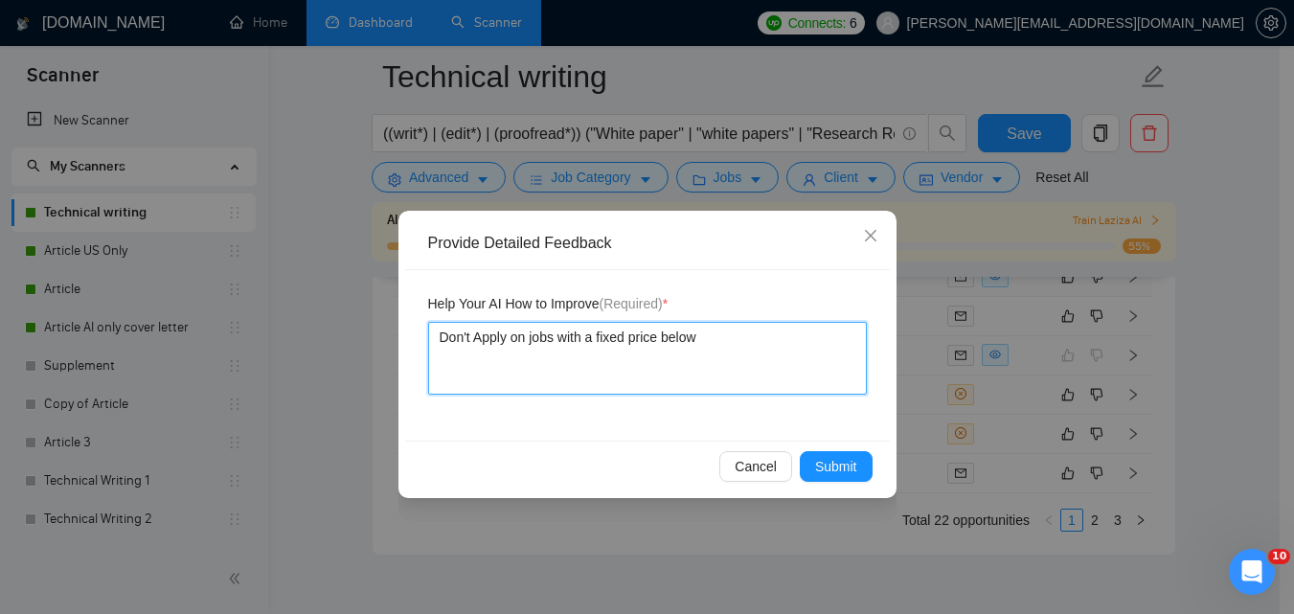
type textarea "Don't Apply on jobs with a fixed price below"
type textarea "Don't Apply on jobs with a fixed price below 2"
type textarea "Don't Apply on jobs with a fixed price below 25"
type textarea "Don't Apply on jobs with a fixed price below 250"
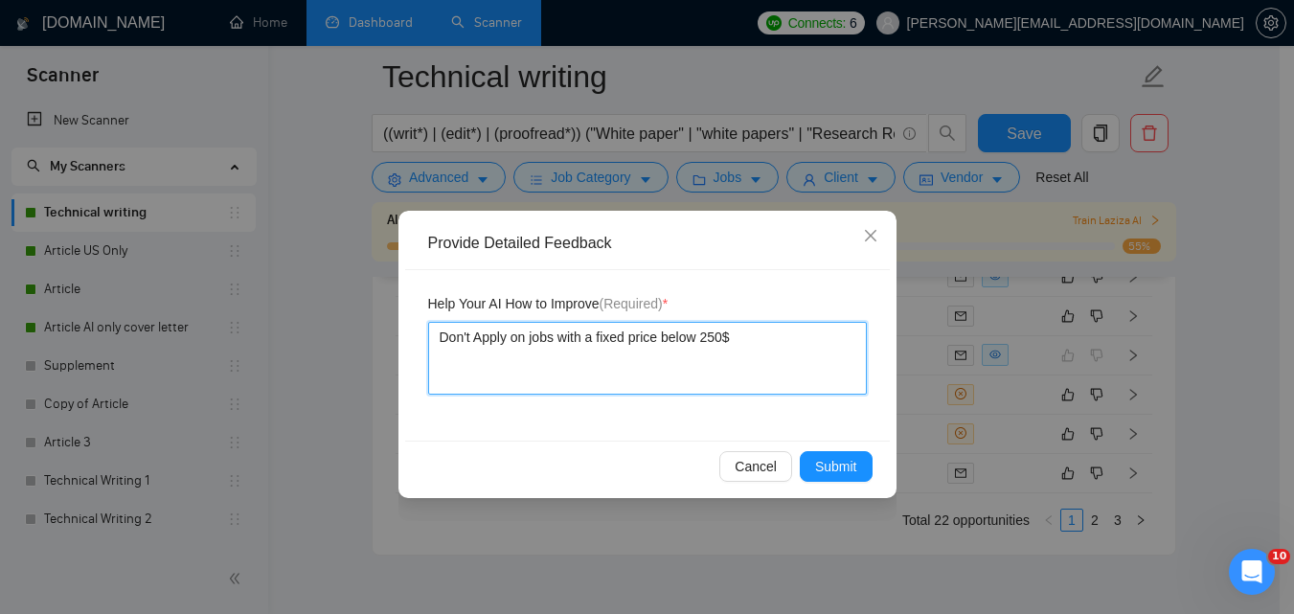
type textarea "Don't Apply on jobs with a fixed price below 250$"
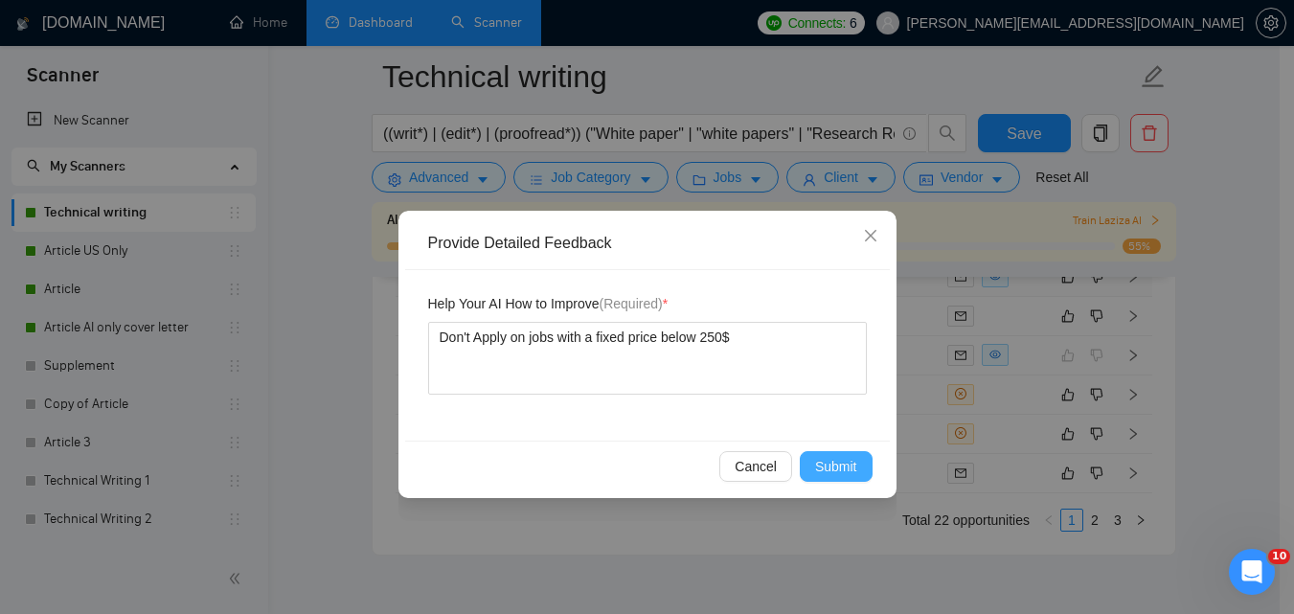
click at [839, 464] on span "Submit" at bounding box center [836, 466] width 42 height 21
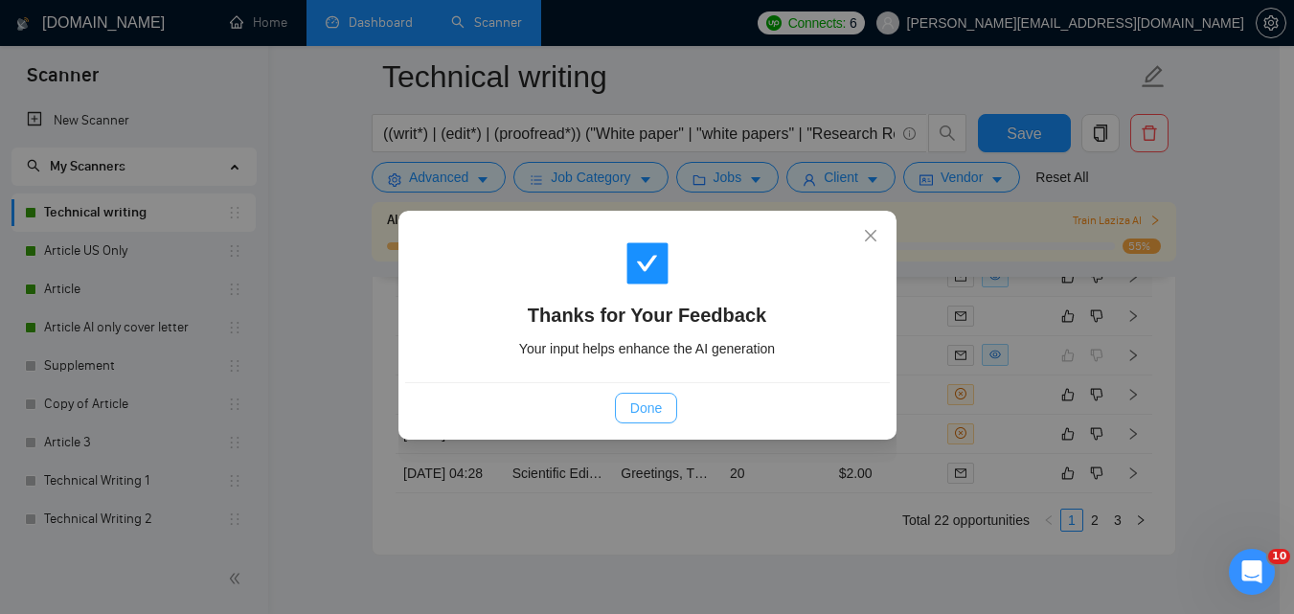
click at [641, 410] on span "Done" at bounding box center [646, 408] width 32 height 21
